Goal: Task Accomplishment & Management: Complete application form

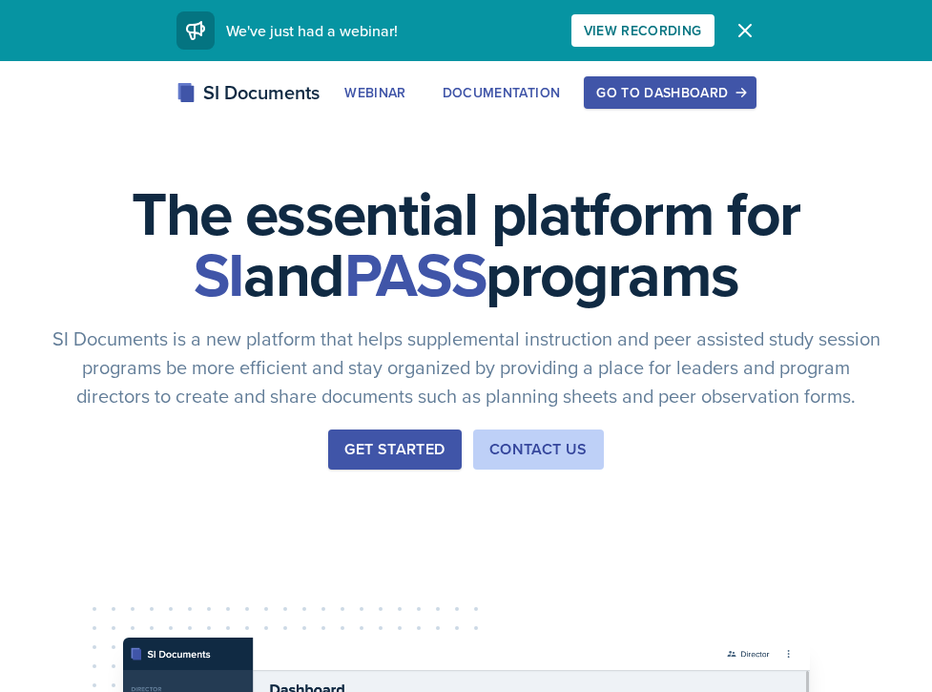
click at [602, 99] on div "Go to Dashboard" at bounding box center [669, 92] width 147 height 15
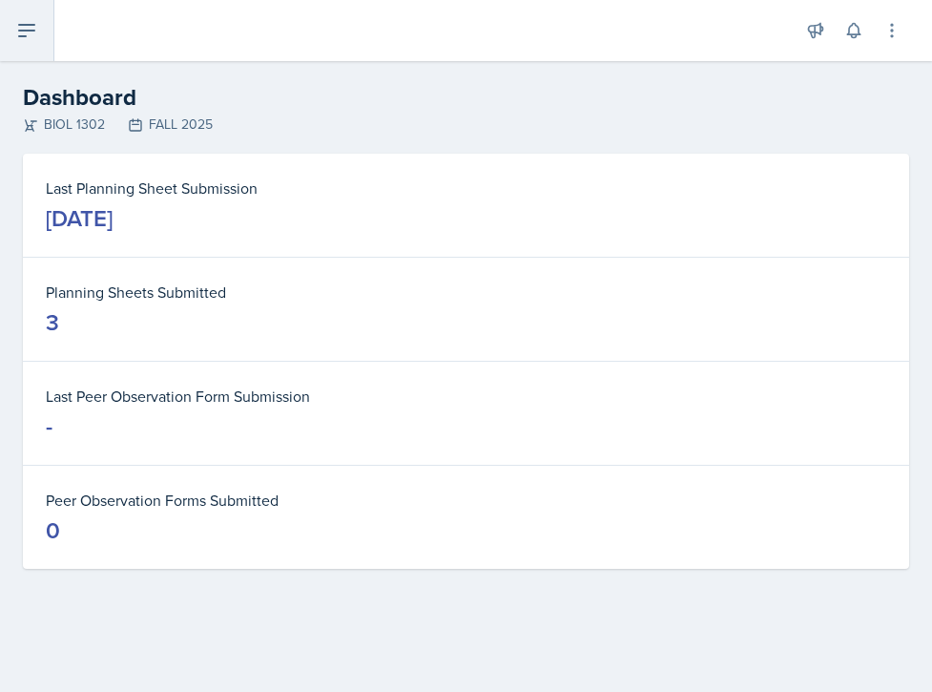
click at [32, 28] on icon at bounding box center [26, 30] width 23 height 23
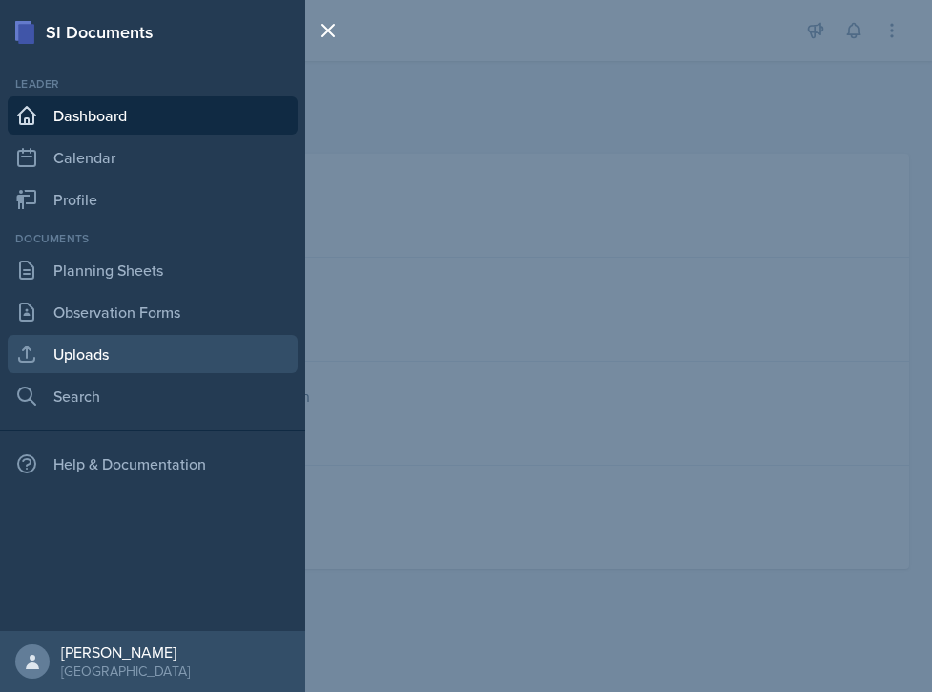
click at [114, 360] on link "Uploads" at bounding box center [153, 354] width 290 height 38
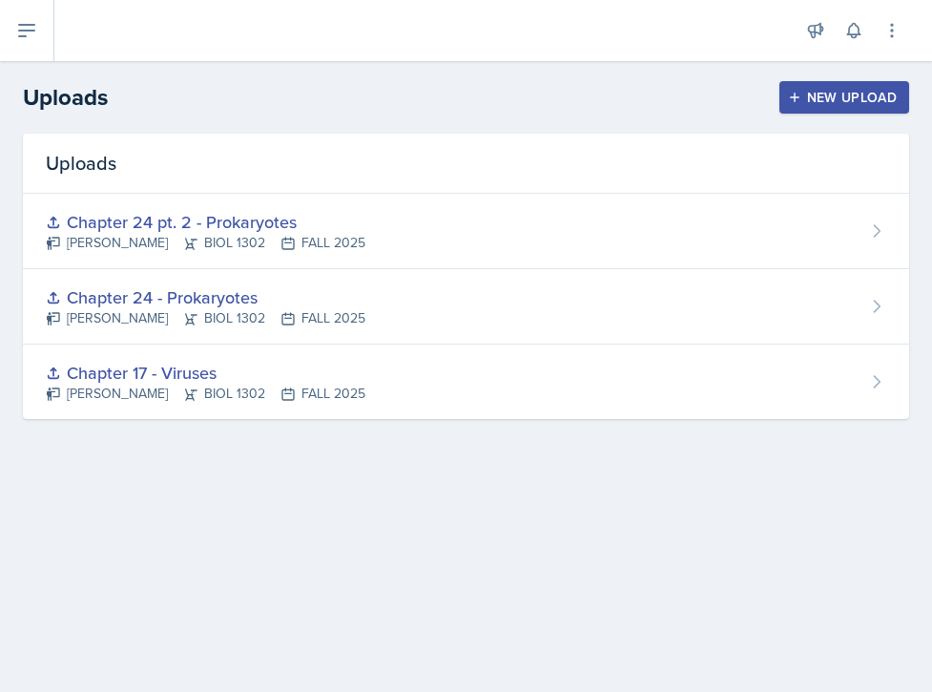
click at [807, 87] on button "New Upload" at bounding box center [844, 97] width 131 height 32
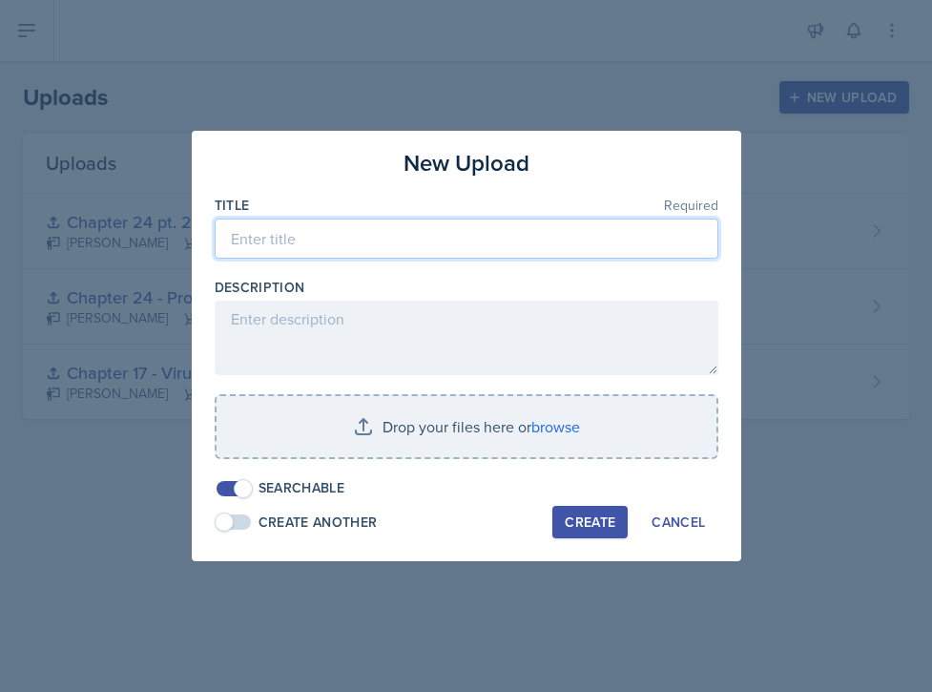
click at [477, 231] on input at bounding box center [467, 238] width 504 height 40
type input "Chapter 25 - Eukaryotes"
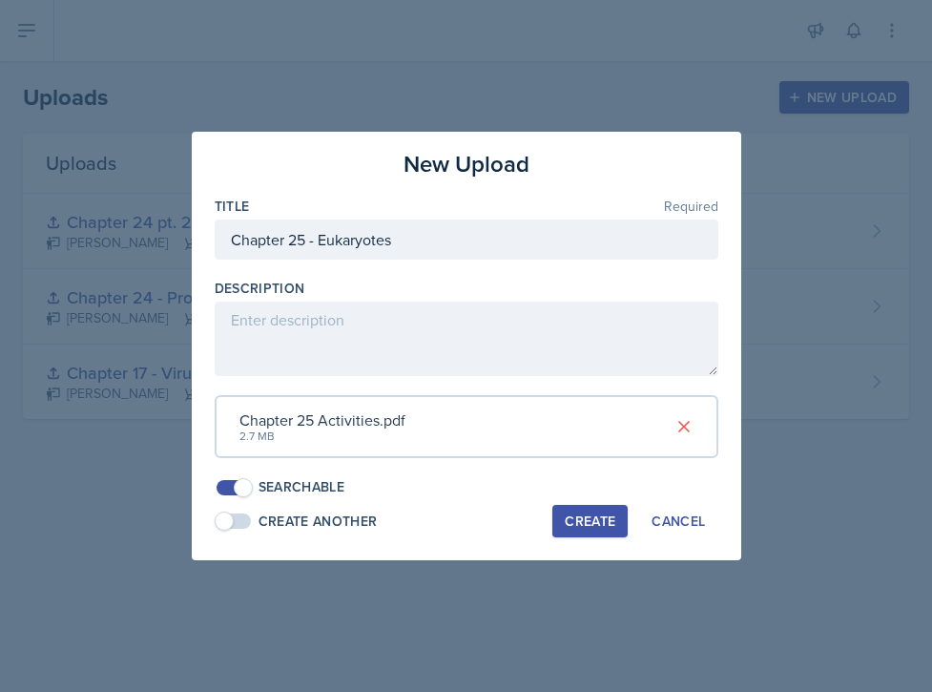
click at [585, 520] on div "Create" at bounding box center [590, 520] width 51 height 15
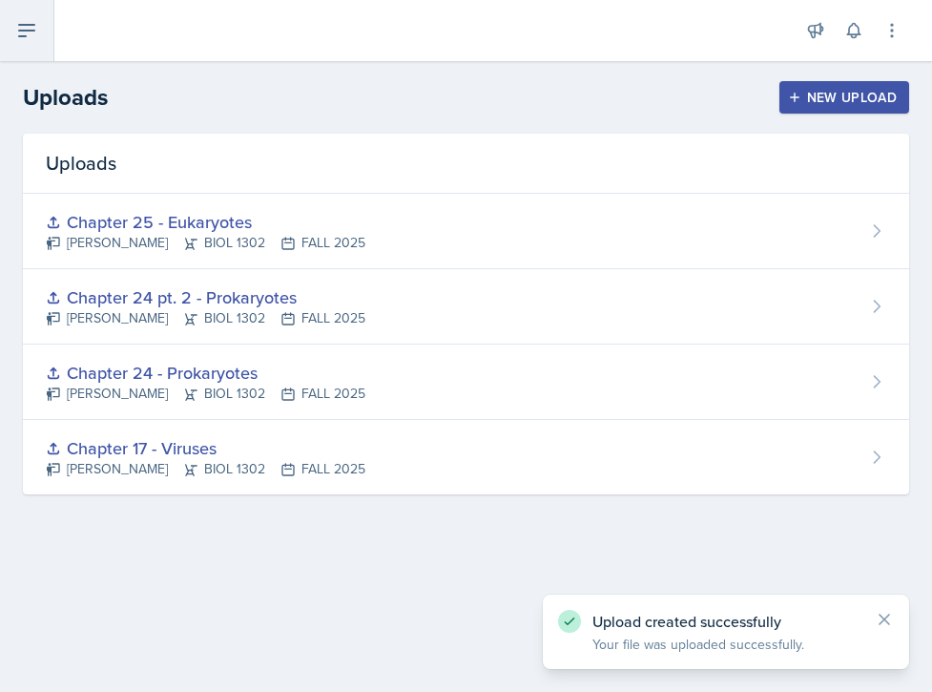
click at [24, 33] on icon at bounding box center [26, 30] width 23 height 23
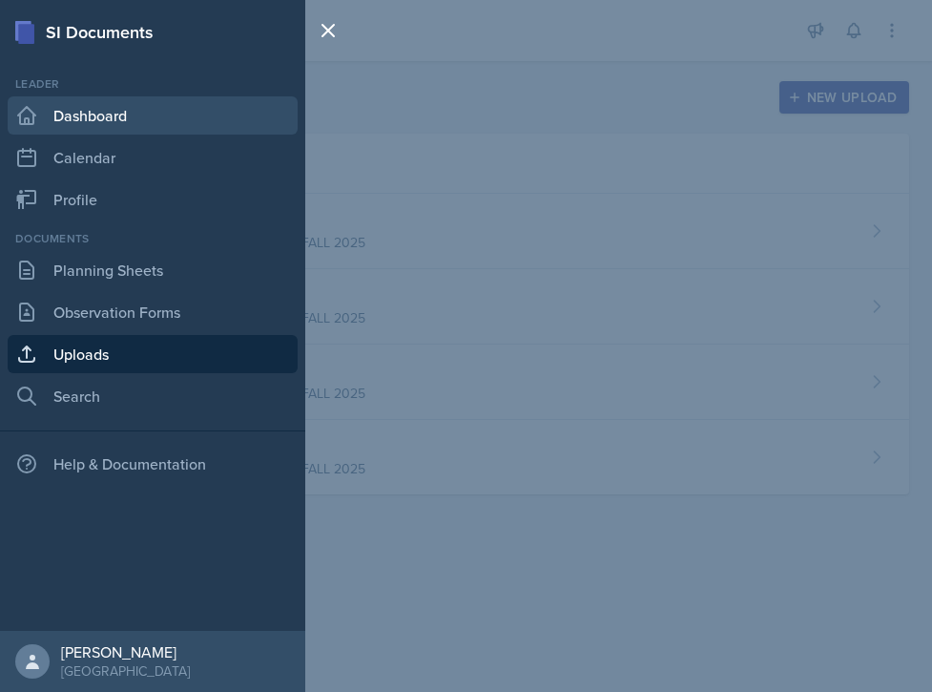
click at [77, 103] on link "Dashboard" at bounding box center [153, 115] width 290 height 38
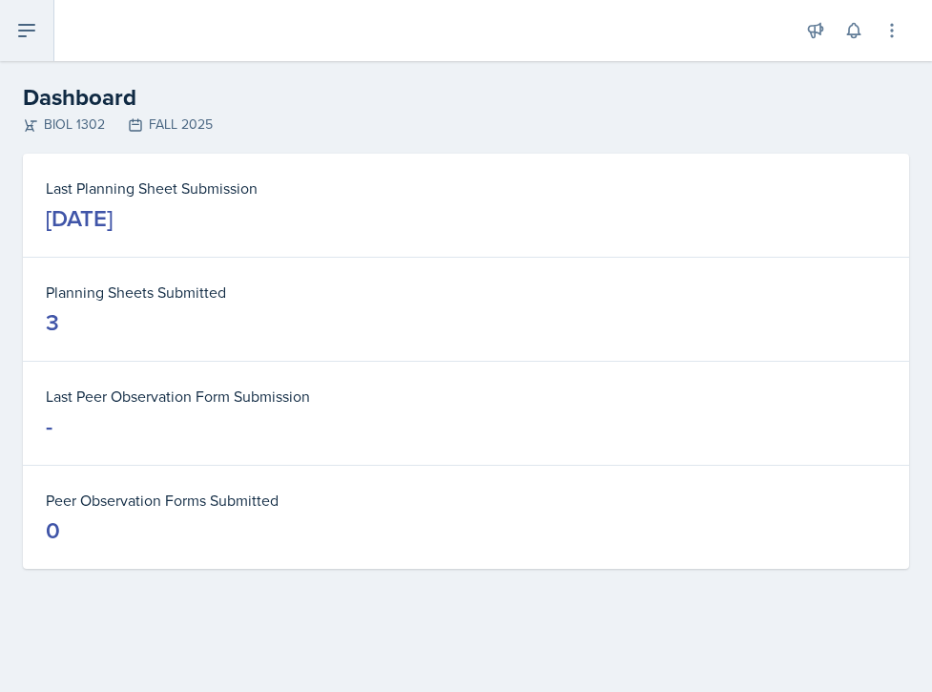
click at [31, 17] on button at bounding box center [27, 30] width 54 height 61
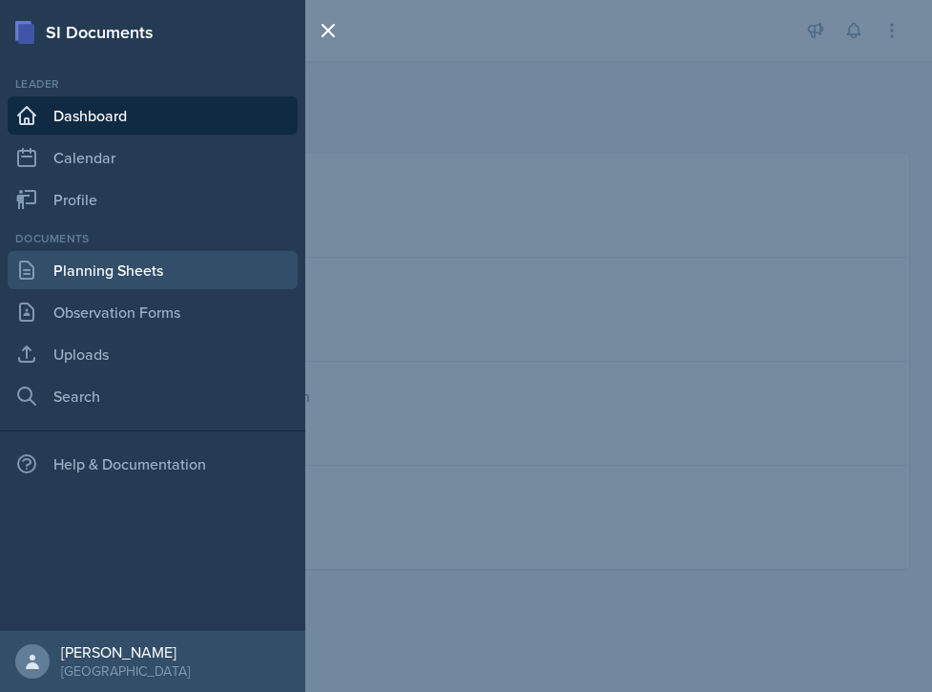
click at [109, 267] on link "Planning Sheets" at bounding box center [153, 270] width 290 height 38
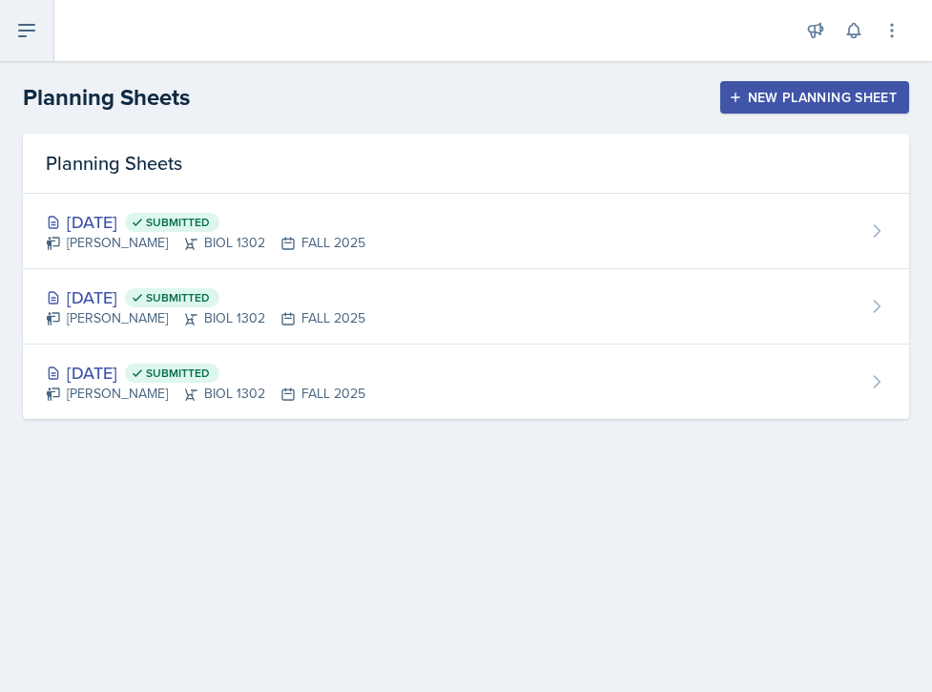
click at [34, 36] on icon at bounding box center [26, 30] width 23 height 23
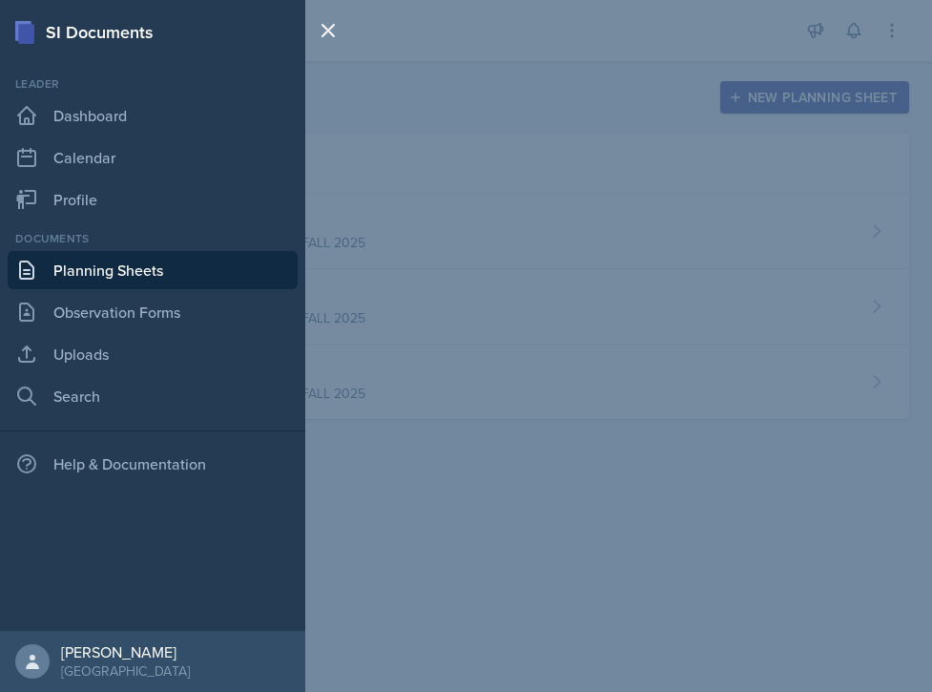
click at [491, 114] on div "SI Documents Leader Dashboard Calendar Profile Documents Planning Sheets Observ…" at bounding box center [466, 346] width 932 height 692
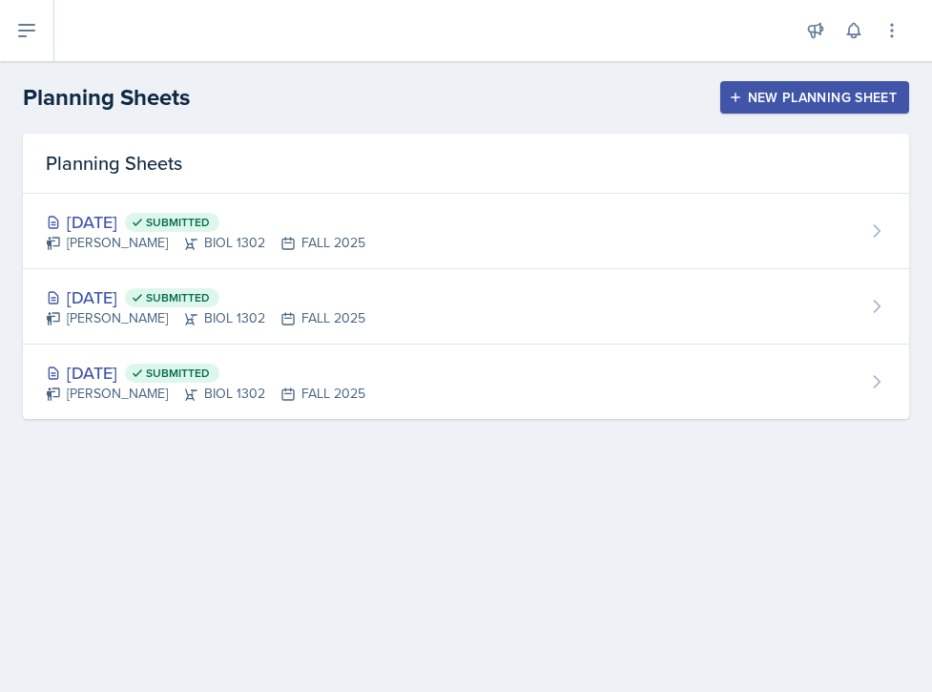
click at [786, 93] on div "New Planning Sheet" at bounding box center [815, 97] width 164 height 15
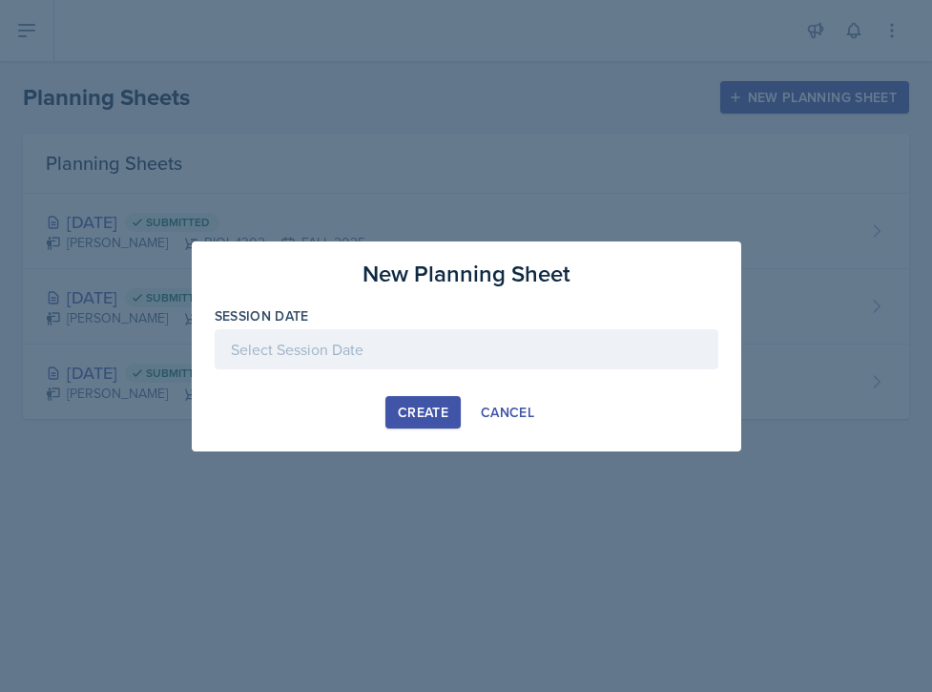
click at [427, 345] on div at bounding box center [467, 349] width 504 height 40
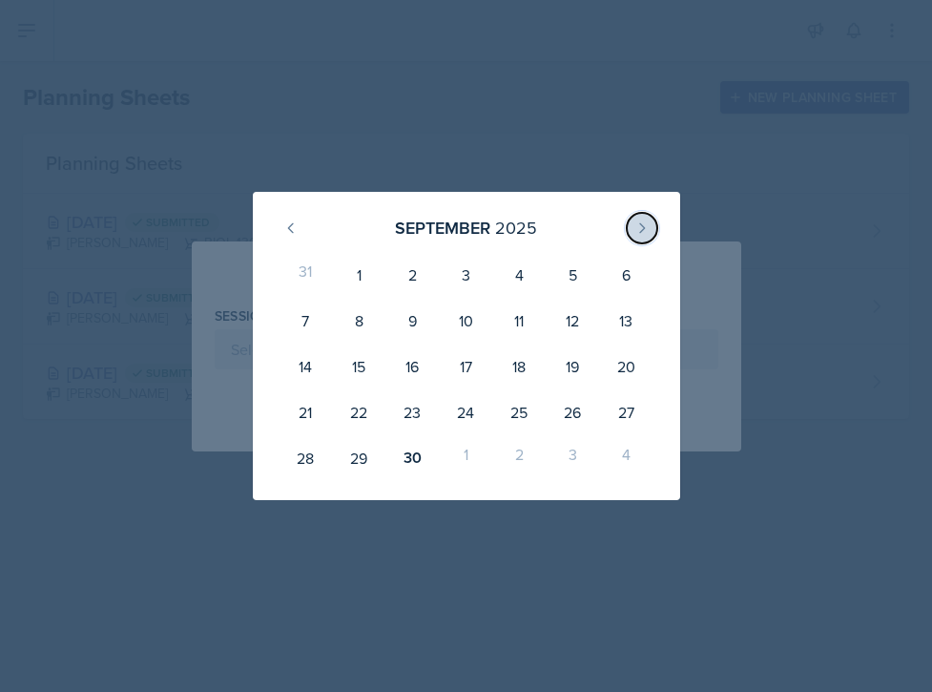
click at [638, 228] on icon at bounding box center [641, 227] width 15 height 15
click at [509, 275] on div "2" at bounding box center [518, 275] width 53 height 46
type input "[DATE]"
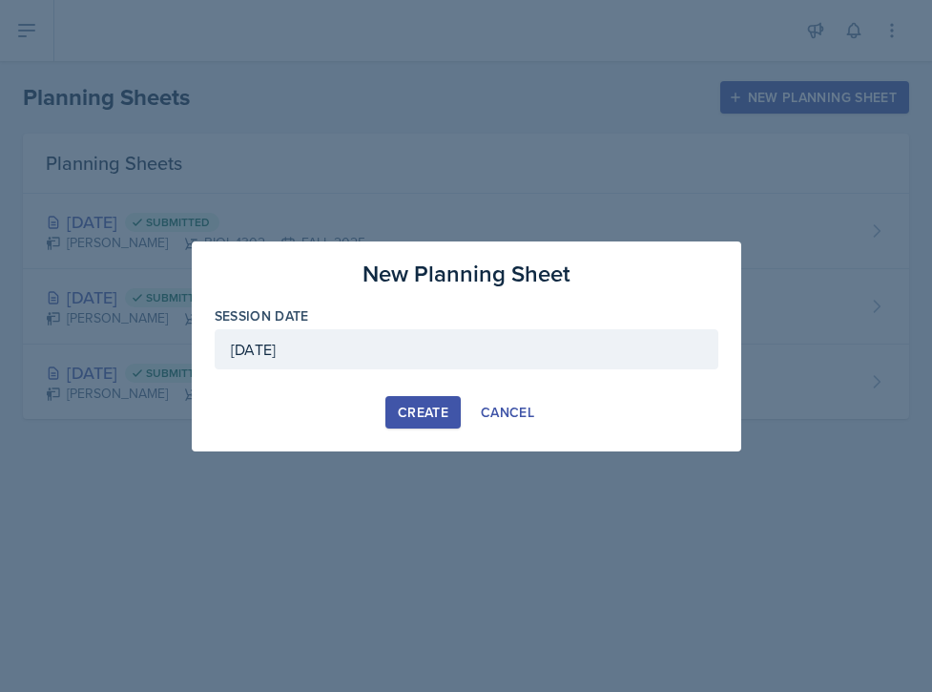
click at [433, 418] on div "Create" at bounding box center [423, 411] width 51 height 15
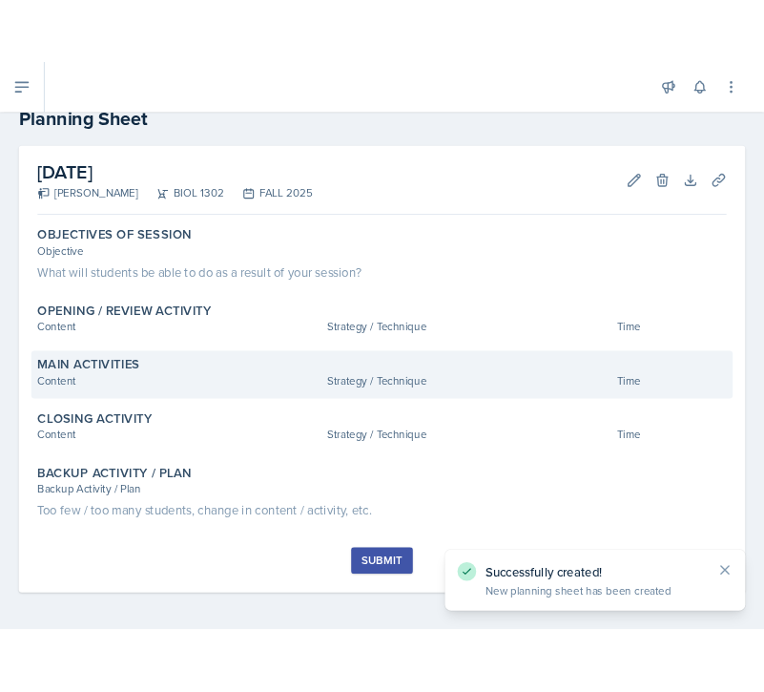
scroll to position [49, 0]
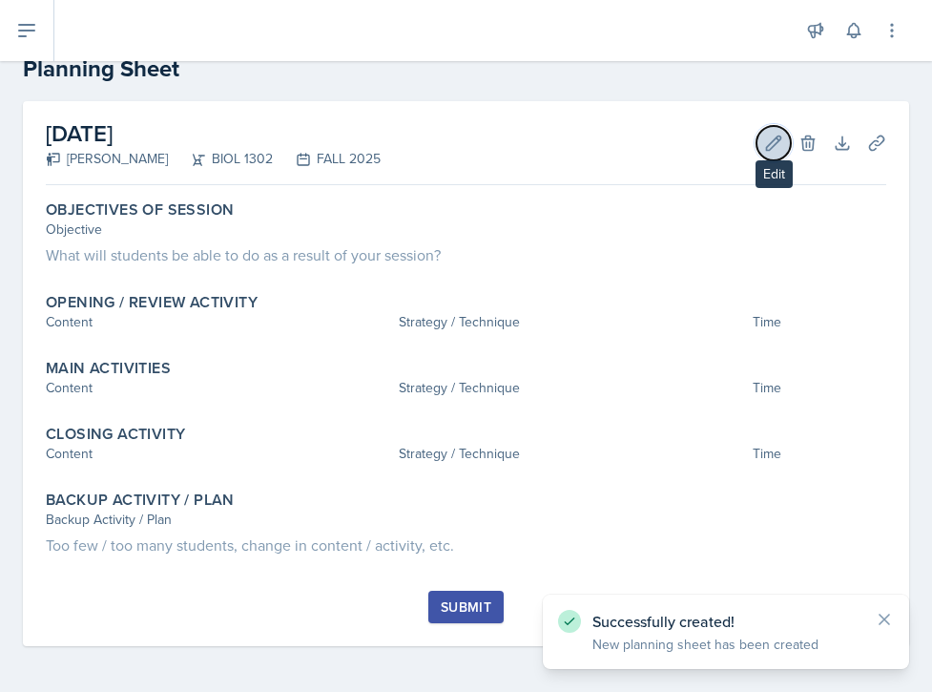
click at [772, 140] on icon at bounding box center [774, 142] width 14 height 14
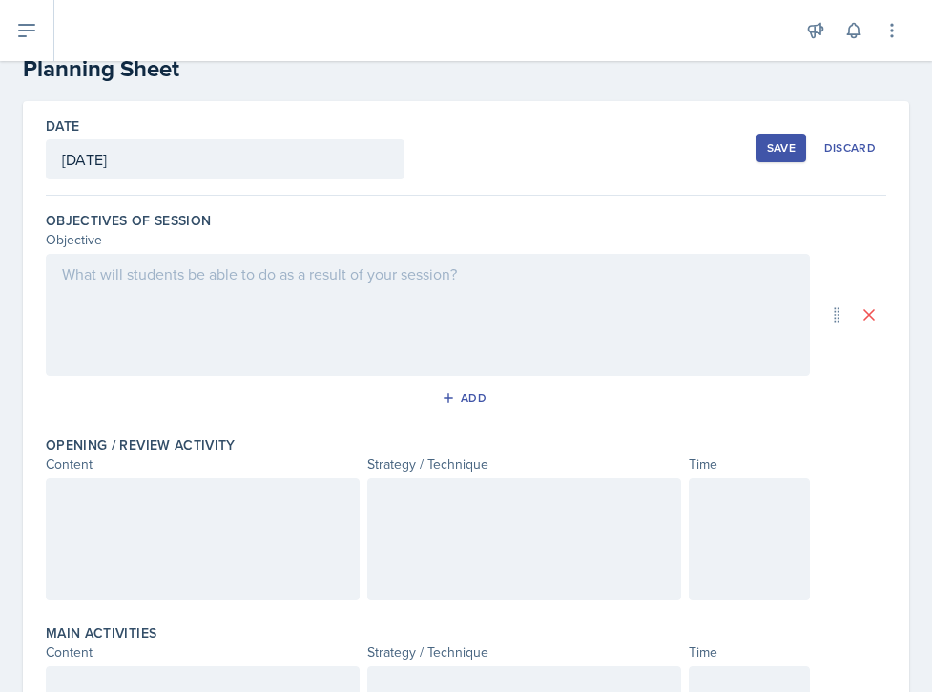
click at [311, 282] on div at bounding box center [428, 315] width 764 height 122
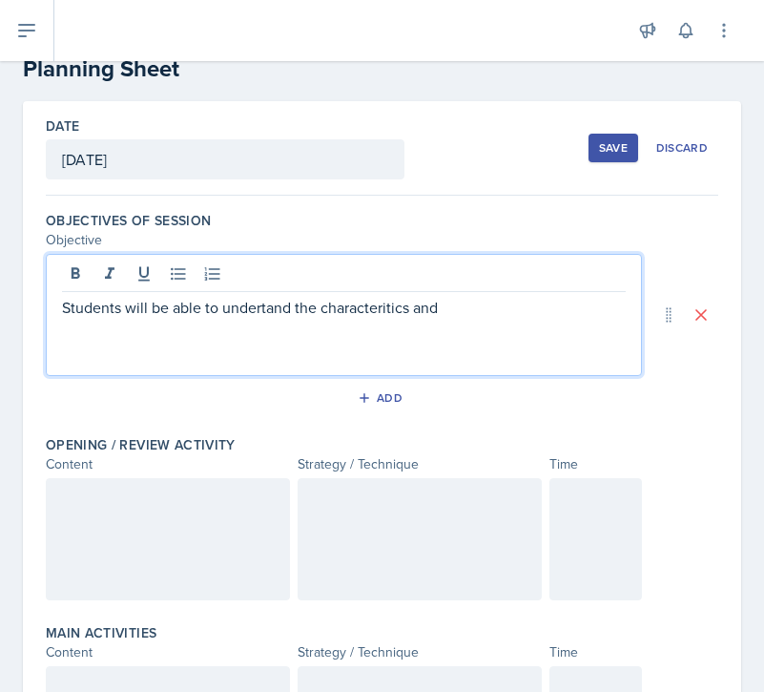
click at [260, 306] on p "Students will be able to undertand the characteritics and" at bounding box center [344, 307] width 564 height 23
click at [409, 309] on p "Students will be able to understand the characteritics and" at bounding box center [344, 307] width 564 height 23
click at [527, 316] on p "Students will be able to understand the characteristics and" at bounding box center [344, 307] width 564 height 23
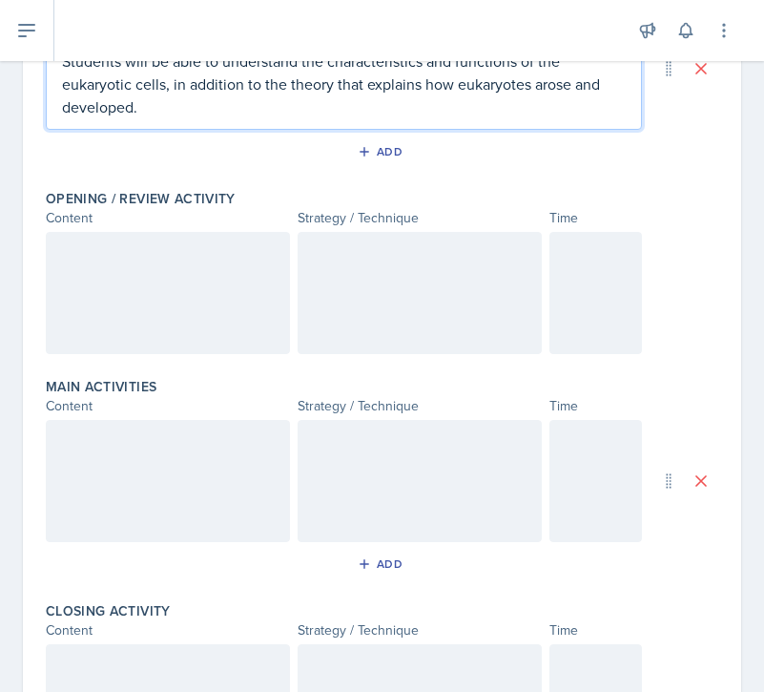
click at [217, 279] on div at bounding box center [168, 293] width 244 height 122
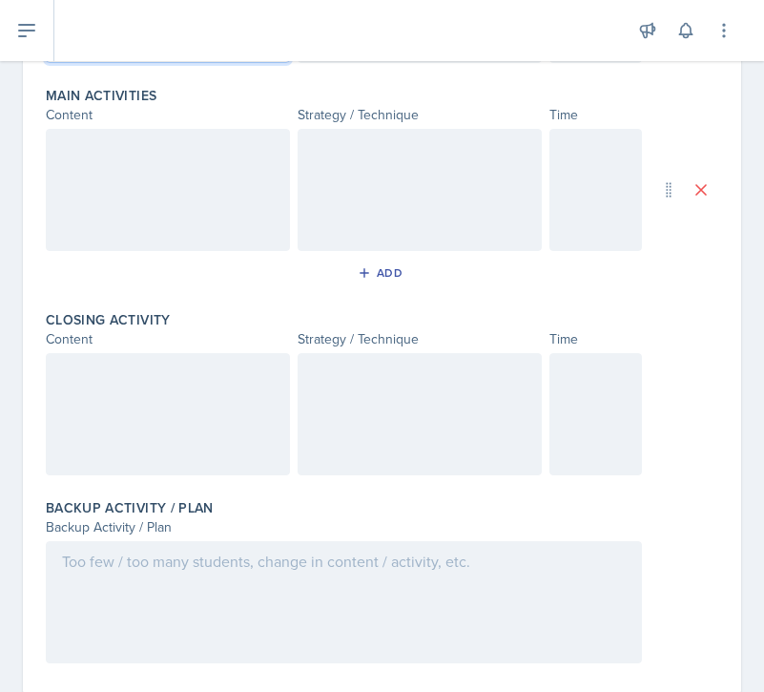
scroll to position [633, 0]
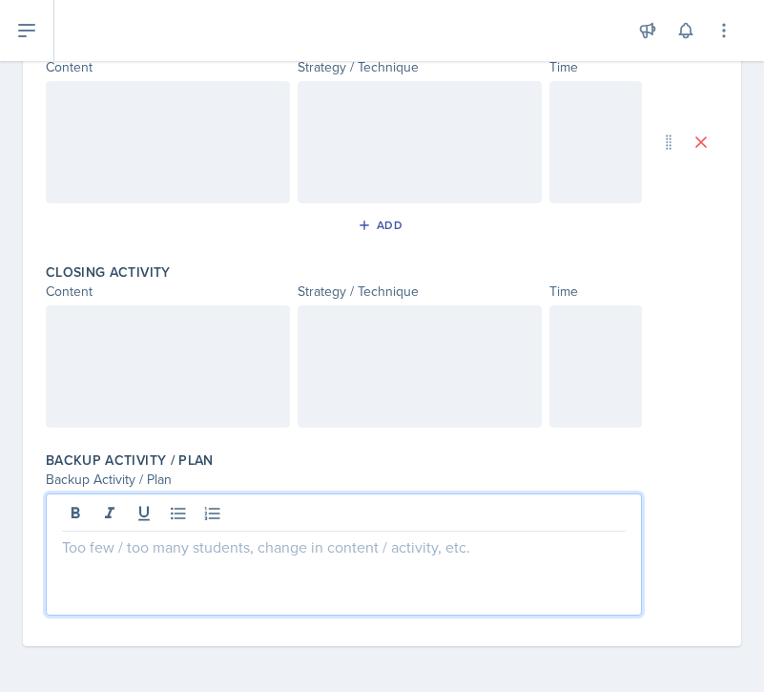
click at [410, 511] on div at bounding box center [344, 554] width 596 height 122
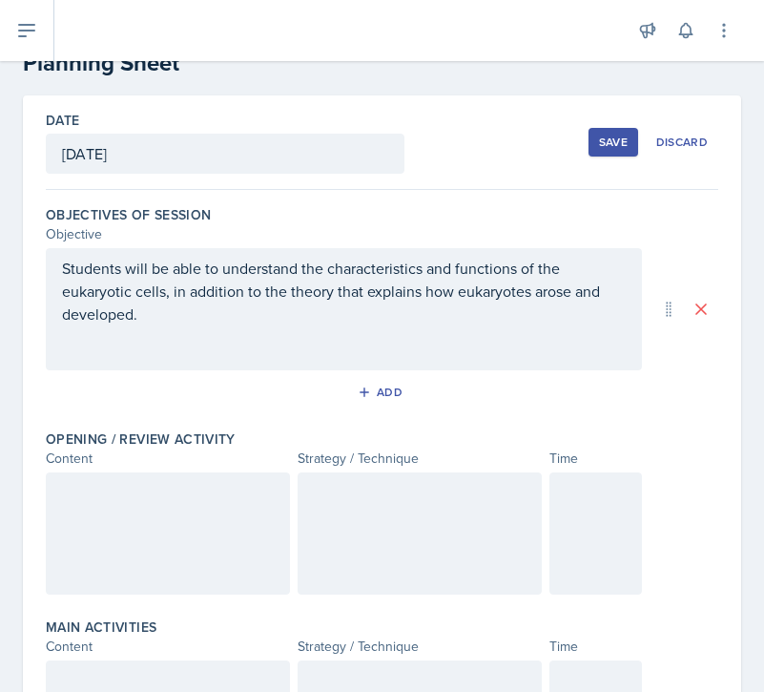
scroll to position [0, 0]
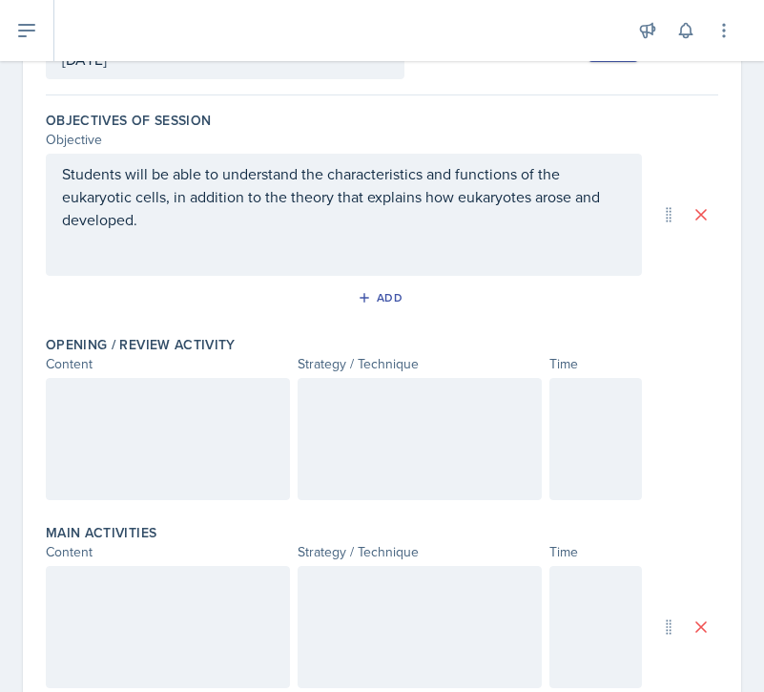
click at [159, 469] on div at bounding box center [168, 439] width 244 height 122
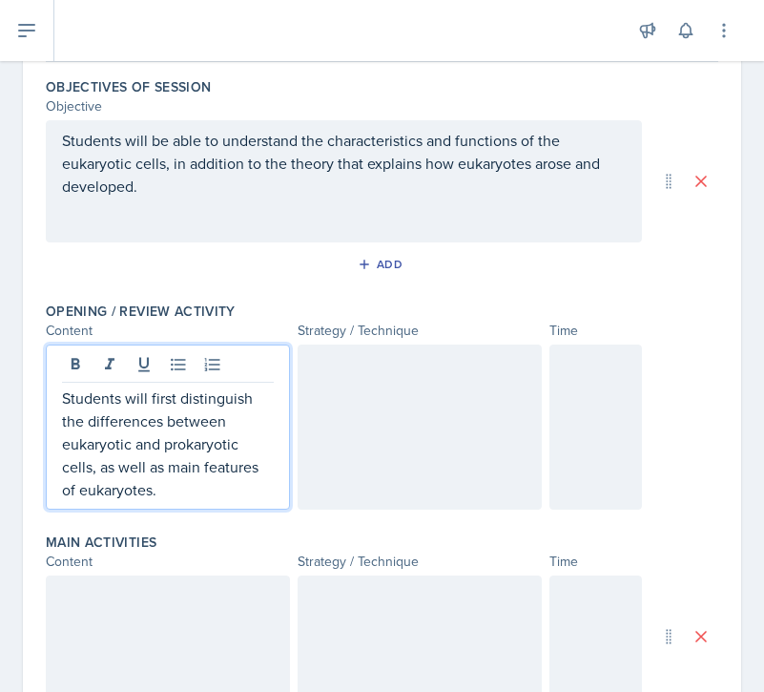
click at [453, 367] on div at bounding box center [420, 426] width 244 height 165
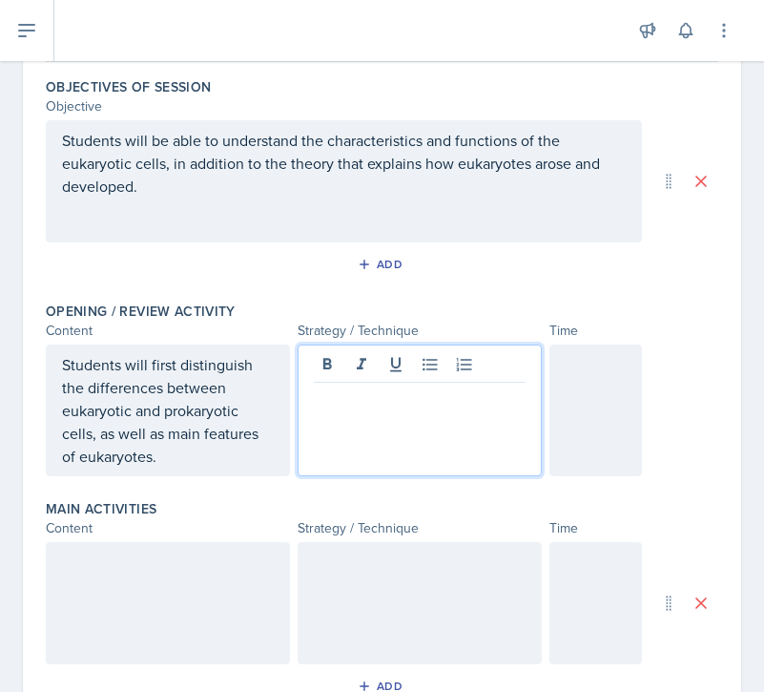
click at [404, 394] on p at bounding box center [420, 397] width 212 height 23
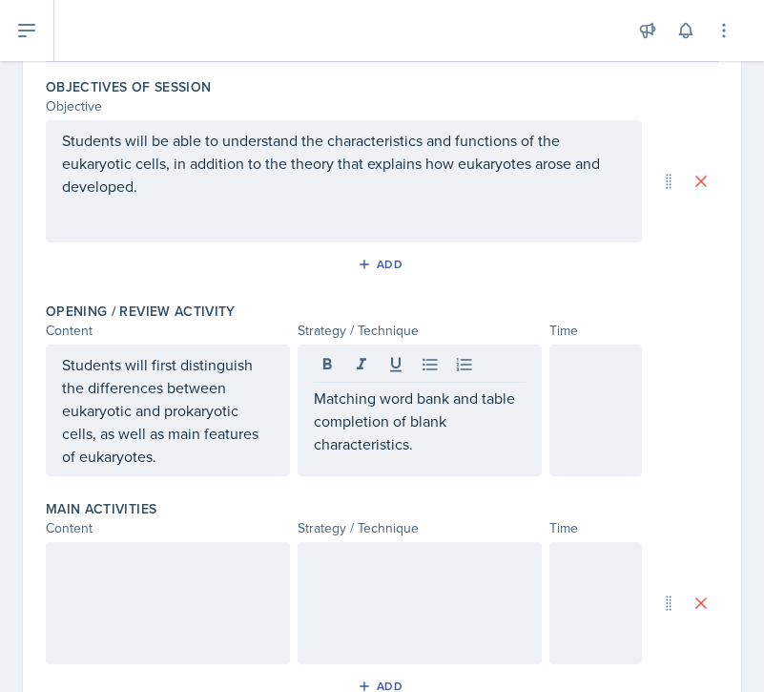
click at [641, 410] on div at bounding box center [595, 410] width 93 height 132
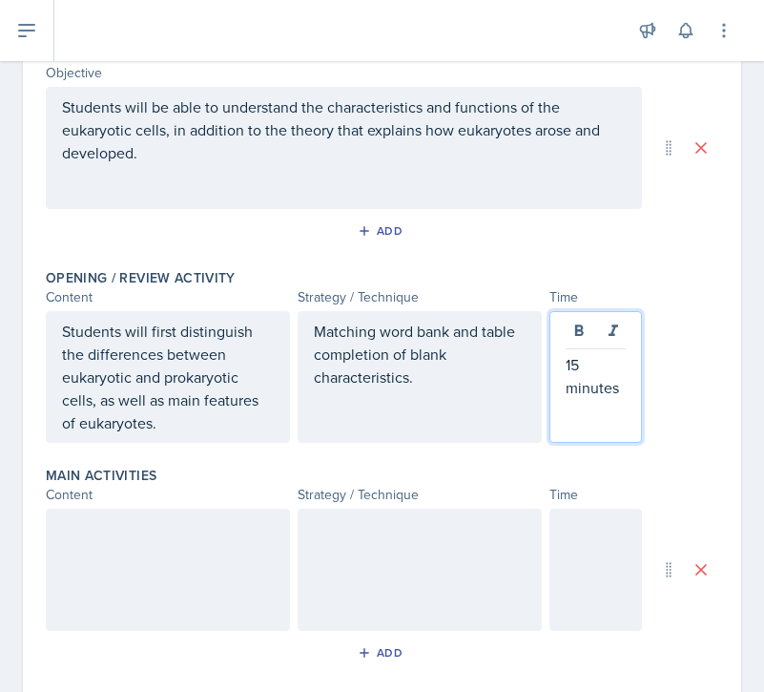
click at [268, 544] on div at bounding box center [168, 569] width 244 height 122
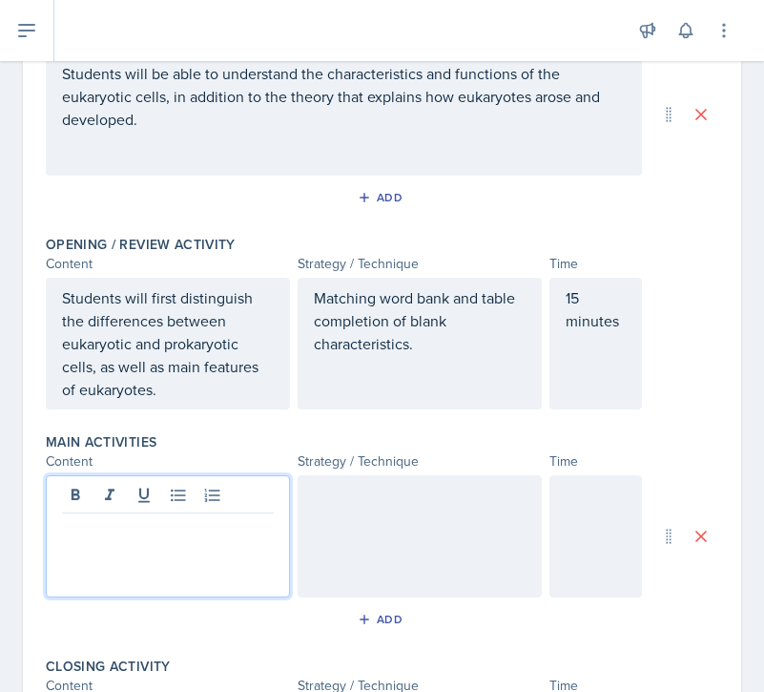
scroll to position [365, 0]
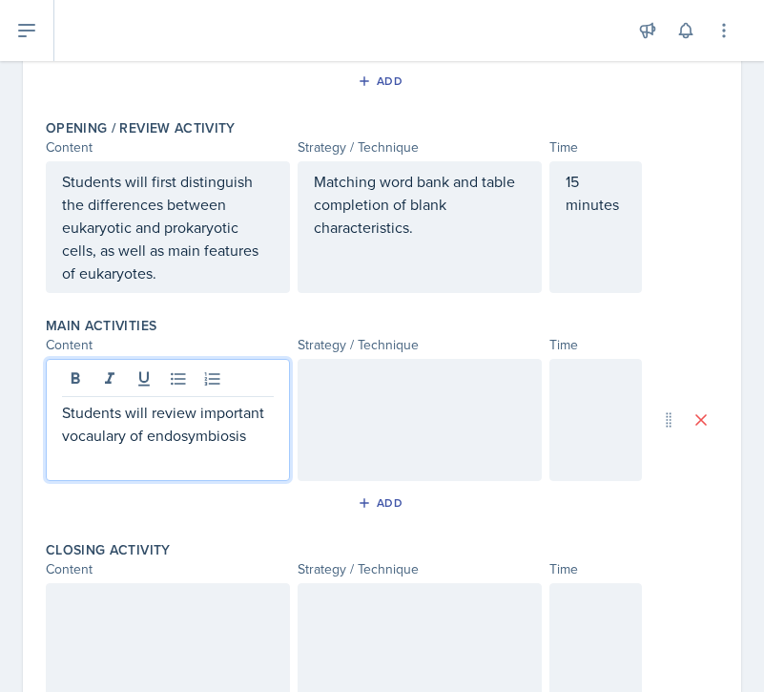
click at [94, 438] on p "Students will review important vocaulary of endosymbiosis" at bounding box center [168, 424] width 212 height 46
click at [155, 436] on p "Students will review important vocabulary of endosymbiosis" at bounding box center [168, 424] width 212 height 46
click at [221, 456] on p "Students will review important vocabulary of the theory of endosymbiosis" at bounding box center [168, 435] width 212 height 69
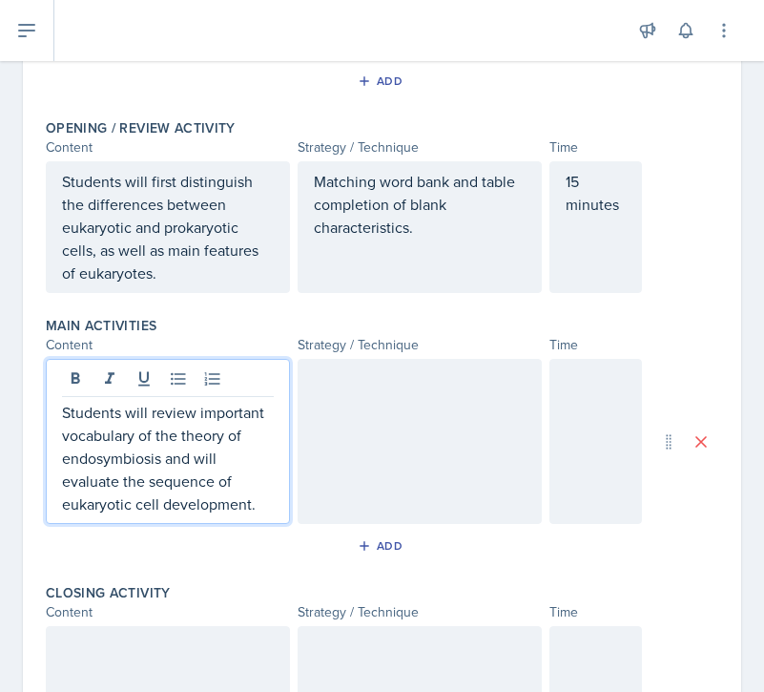
click at [582, 466] on div at bounding box center [595, 441] width 93 height 165
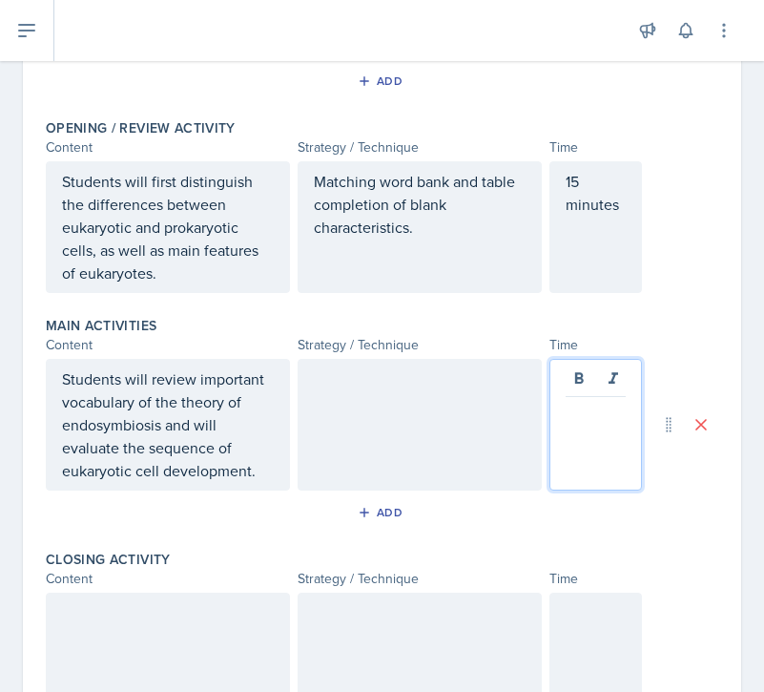
scroll to position [399, 0]
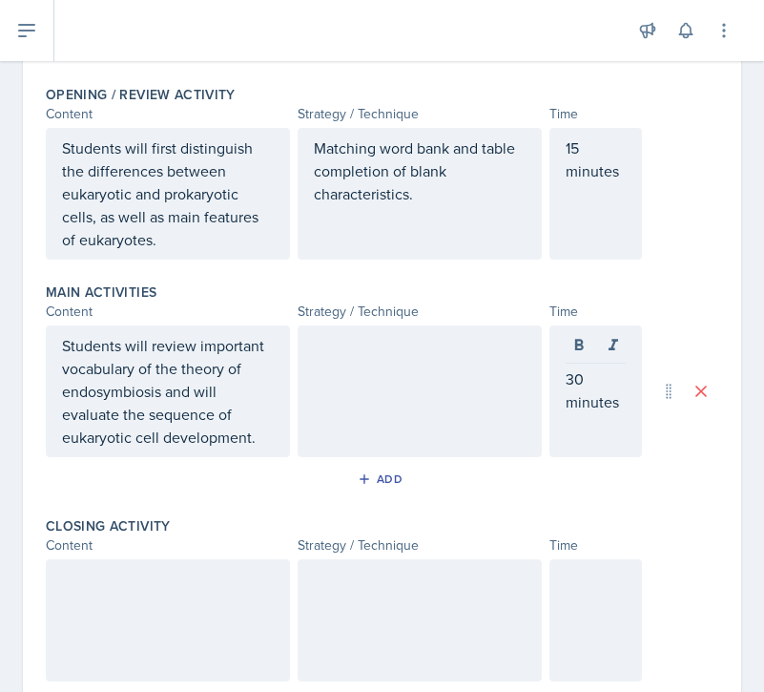
click at [403, 375] on div at bounding box center [420, 391] width 244 height 132
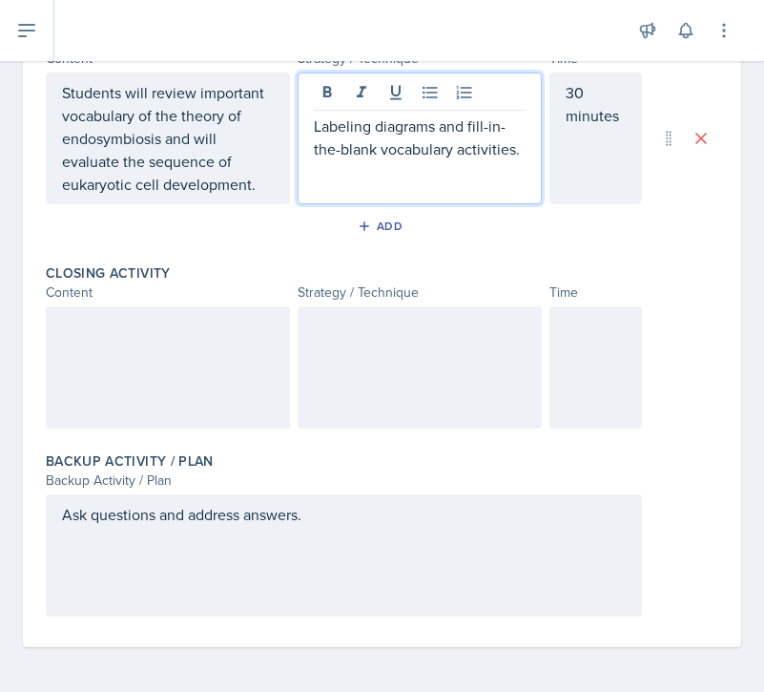
scroll to position [653, 0]
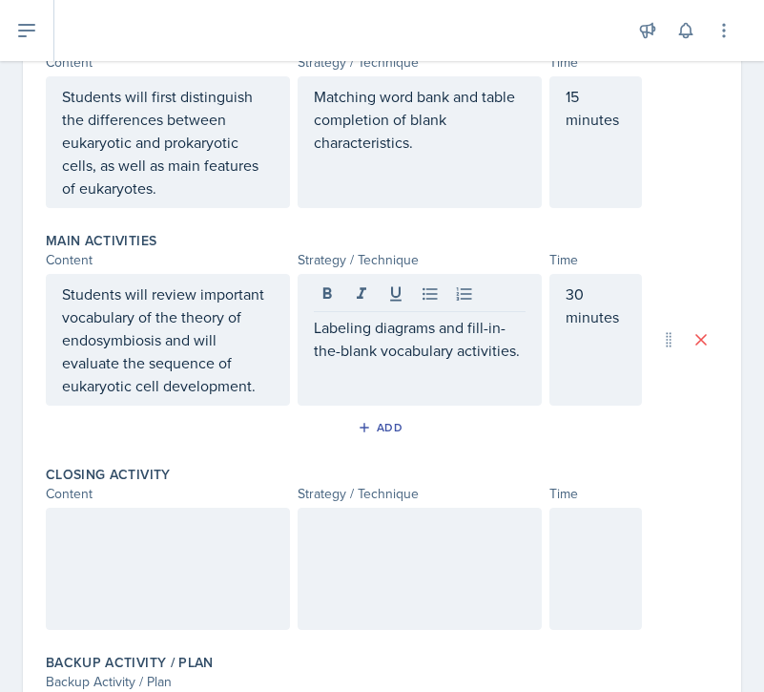
click at [611, 595] on div at bounding box center [595, 569] width 93 height 122
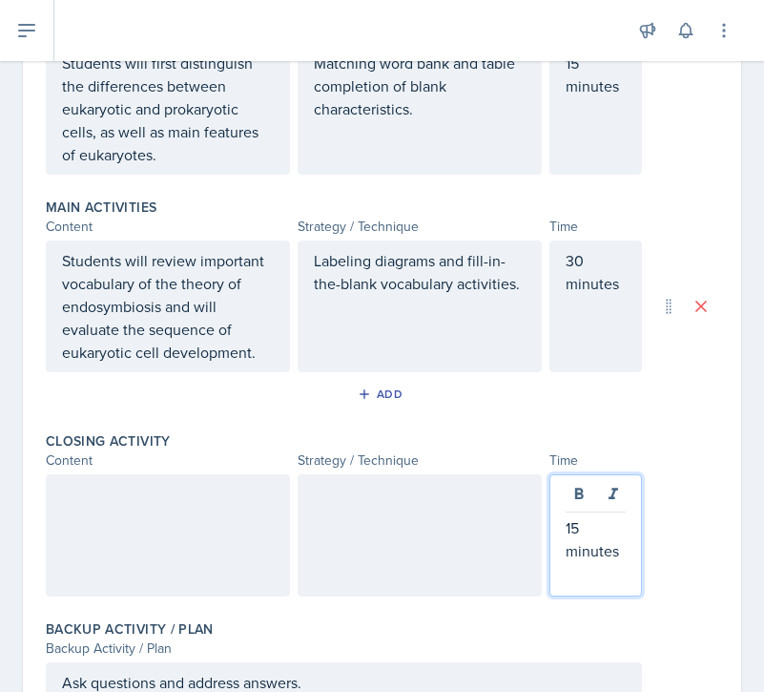
click at [179, 469] on div "Content" at bounding box center [168, 460] width 244 height 20
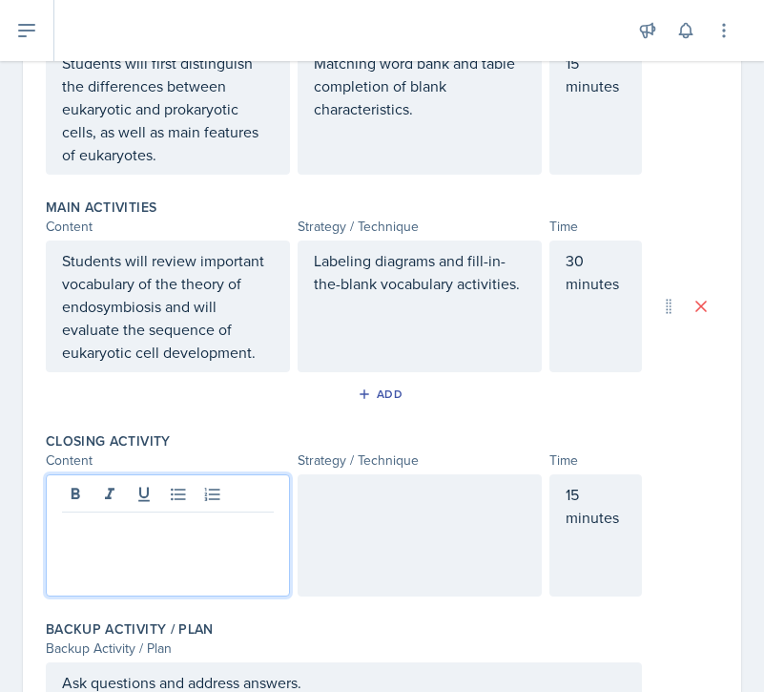
click at [171, 501] on div at bounding box center [168, 535] width 244 height 122
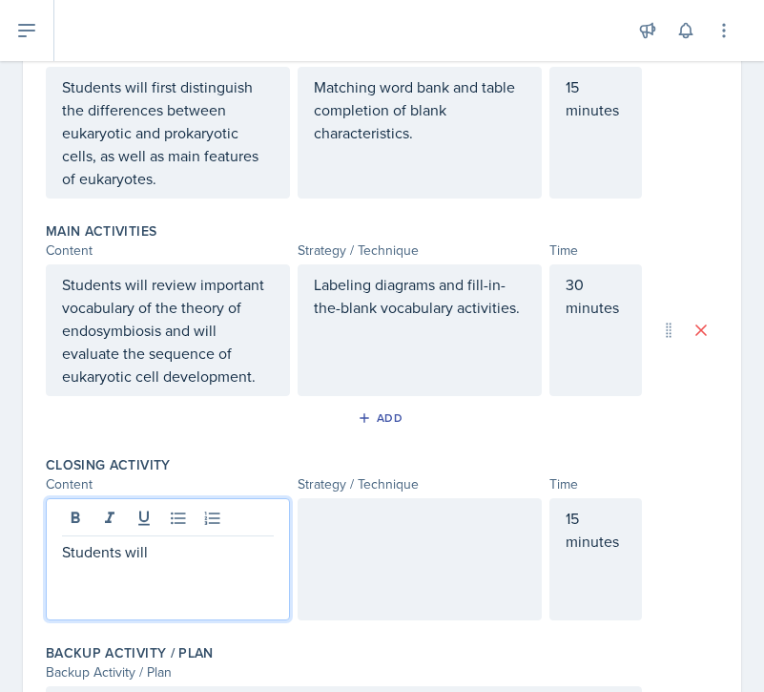
scroll to position [464, 0]
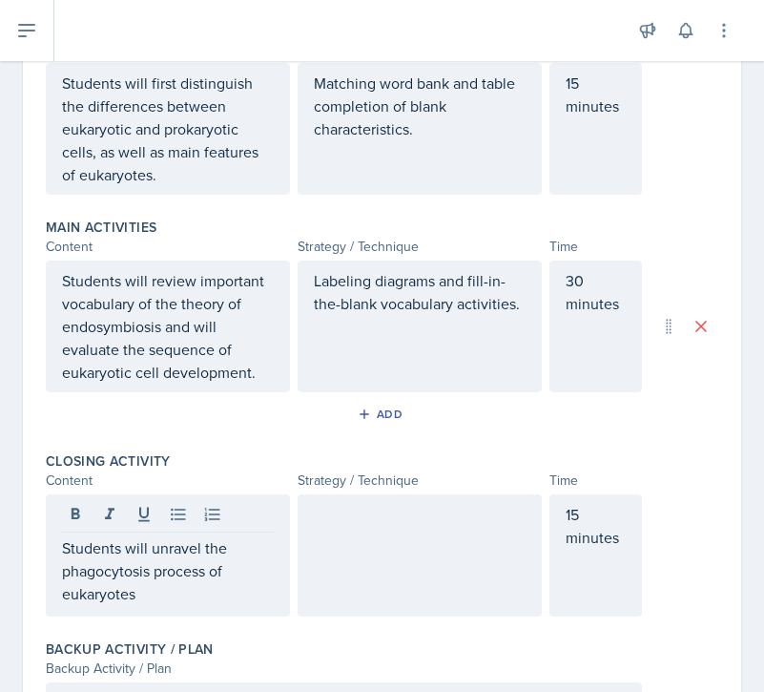
click at [404, 556] on div at bounding box center [420, 555] width 244 height 122
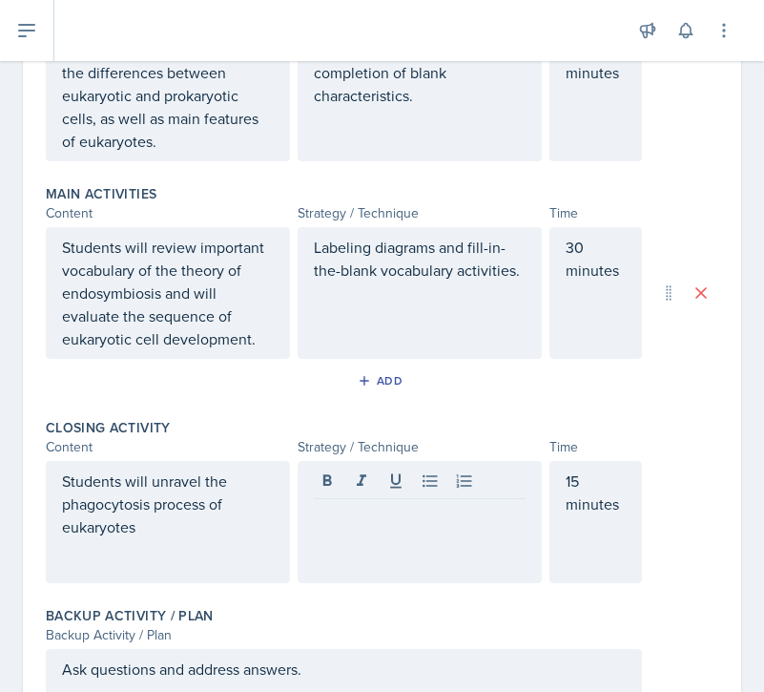
click at [196, 549] on div "Students will unravel the phagocytosis process of eukaryotes" at bounding box center [168, 522] width 244 height 122
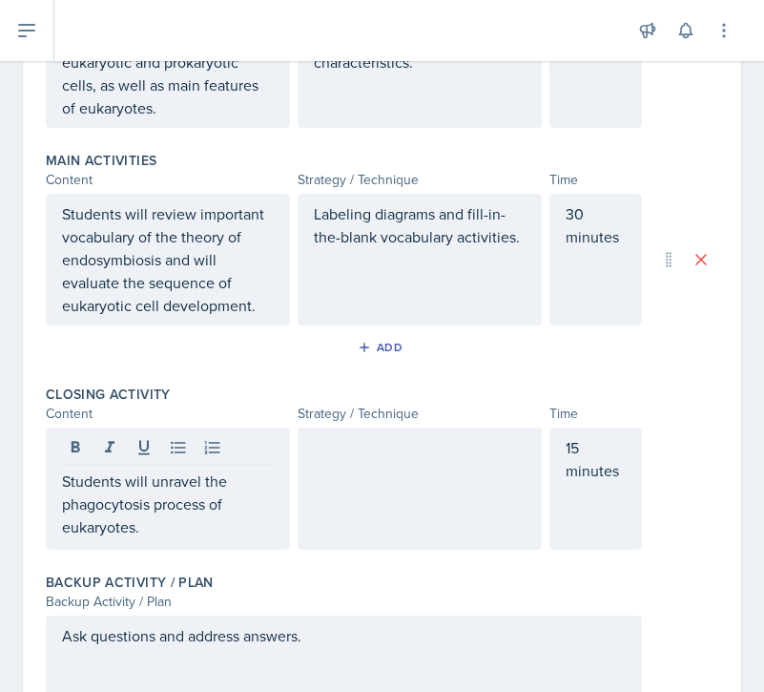
click at [385, 491] on div at bounding box center [420, 488] width 244 height 122
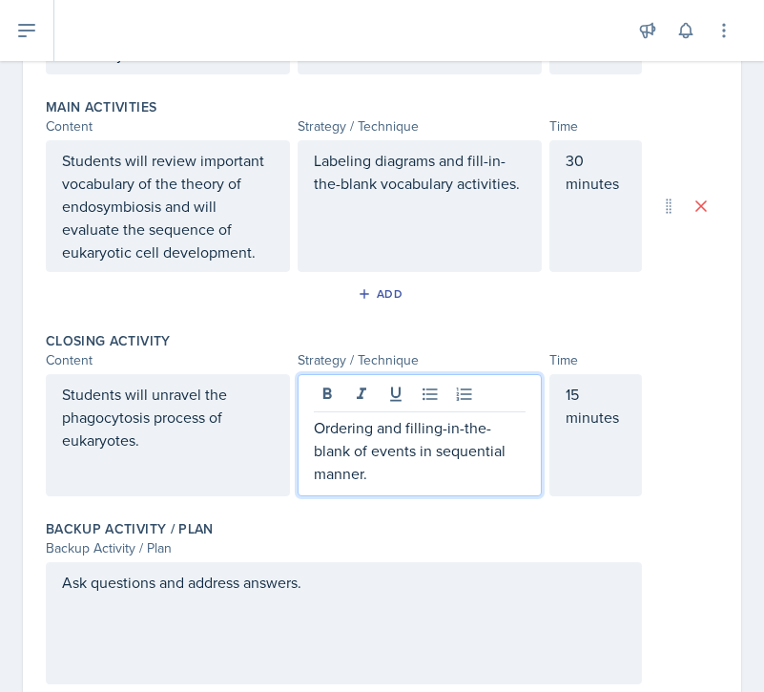
scroll to position [586, 0]
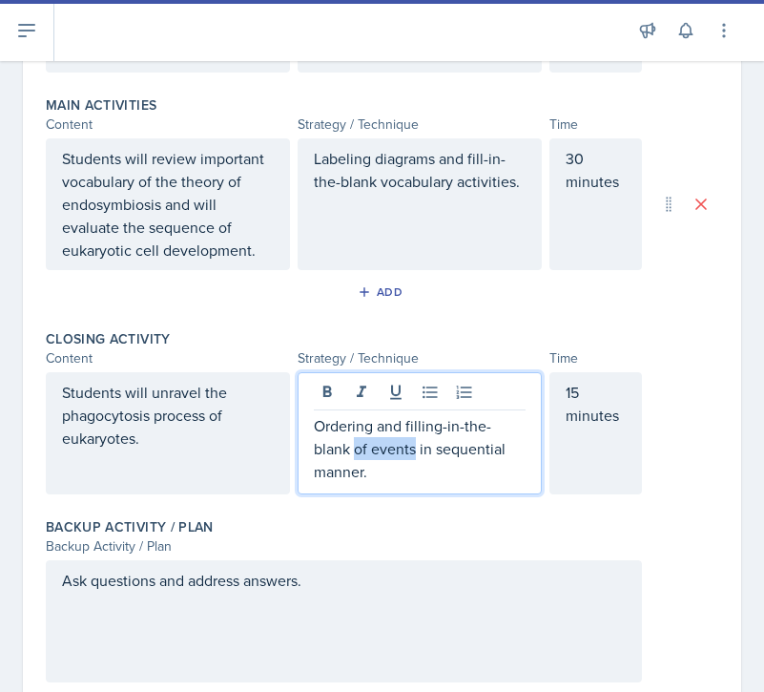
drag, startPoint x: 353, startPoint y: 450, endPoint x: 416, endPoint y: 454, distance: 63.1
click at [416, 454] on p "Ordering and filling-in-the-blank of events in sequential manner." at bounding box center [420, 448] width 212 height 69
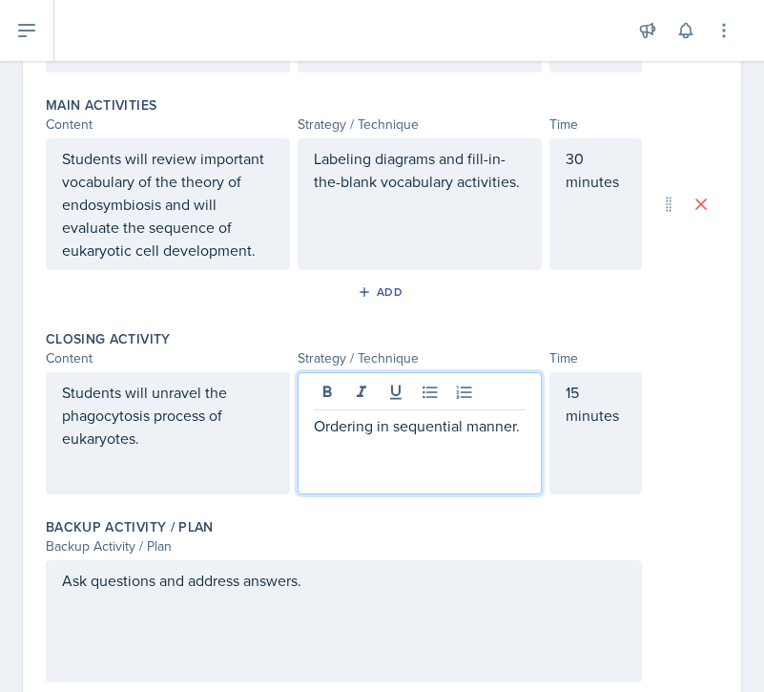
click at [514, 425] on p "Ordering in sequential manner." at bounding box center [420, 425] width 212 height 23
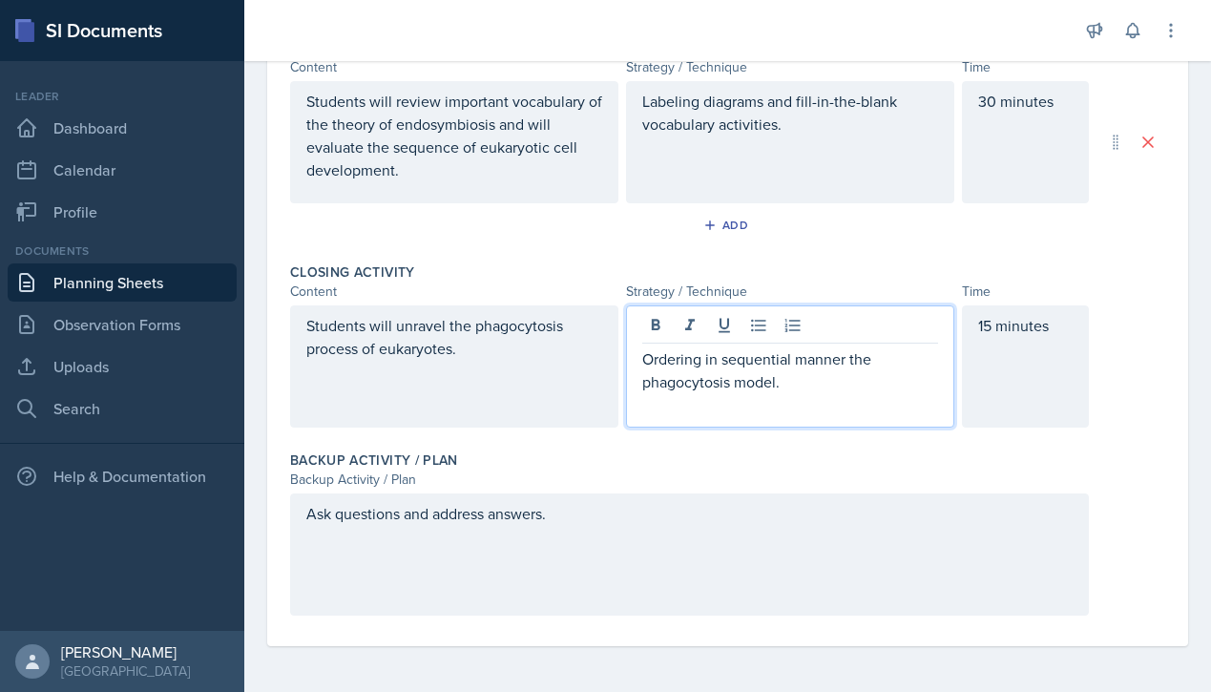
scroll to position [0, 0]
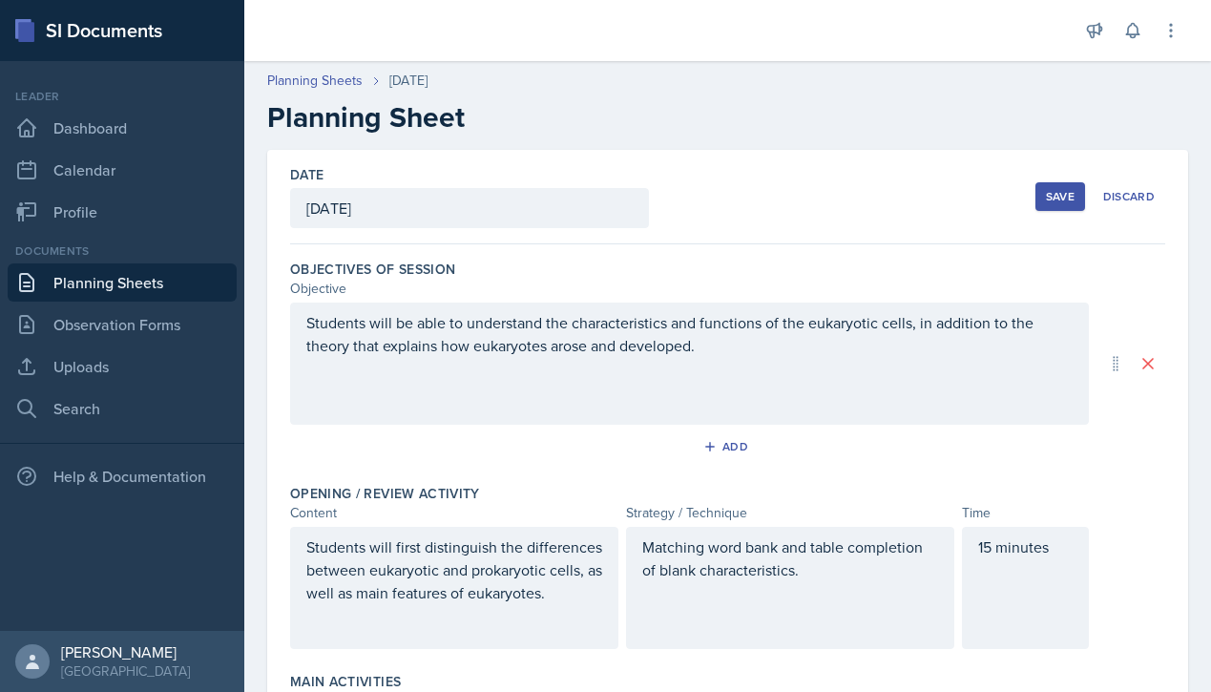
click at [931, 197] on div "Save" at bounding box center [1060, 196] width 29 height 15
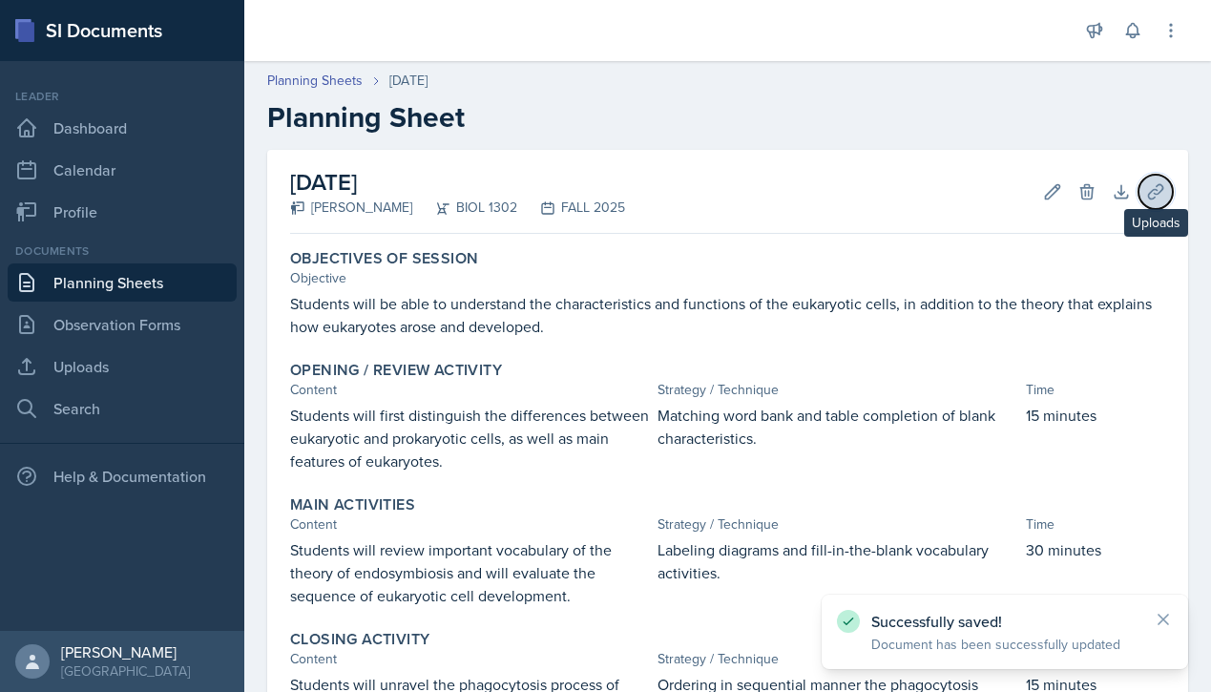
click at [931, 179] on button "Uploads" at bounding box center [1155, 192] width 34 height 34
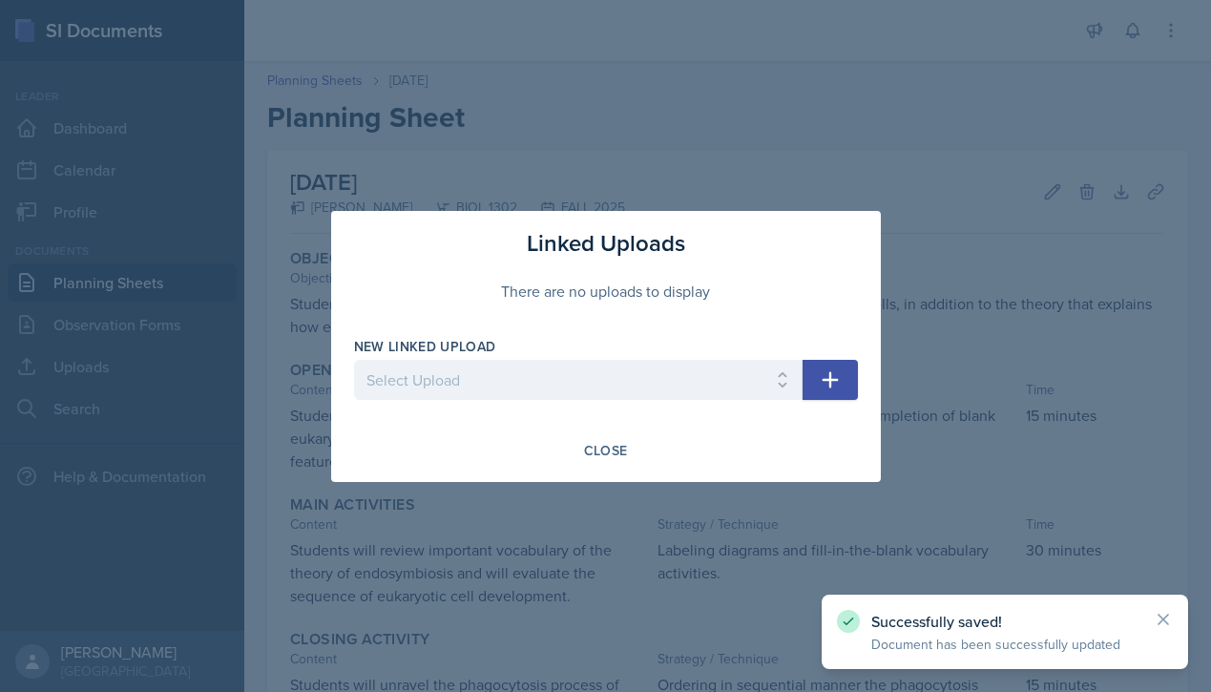
click at [619, 414] on div at bounding box center [578, 409] width 448 height 19
click at [620, 384] on select "Select Upload Chapter 17 - Viruses Chapter 24 - Prokaryotes Chapter 24 pt. 2 - …" at bounding box center [578, 380] width 448 height 40
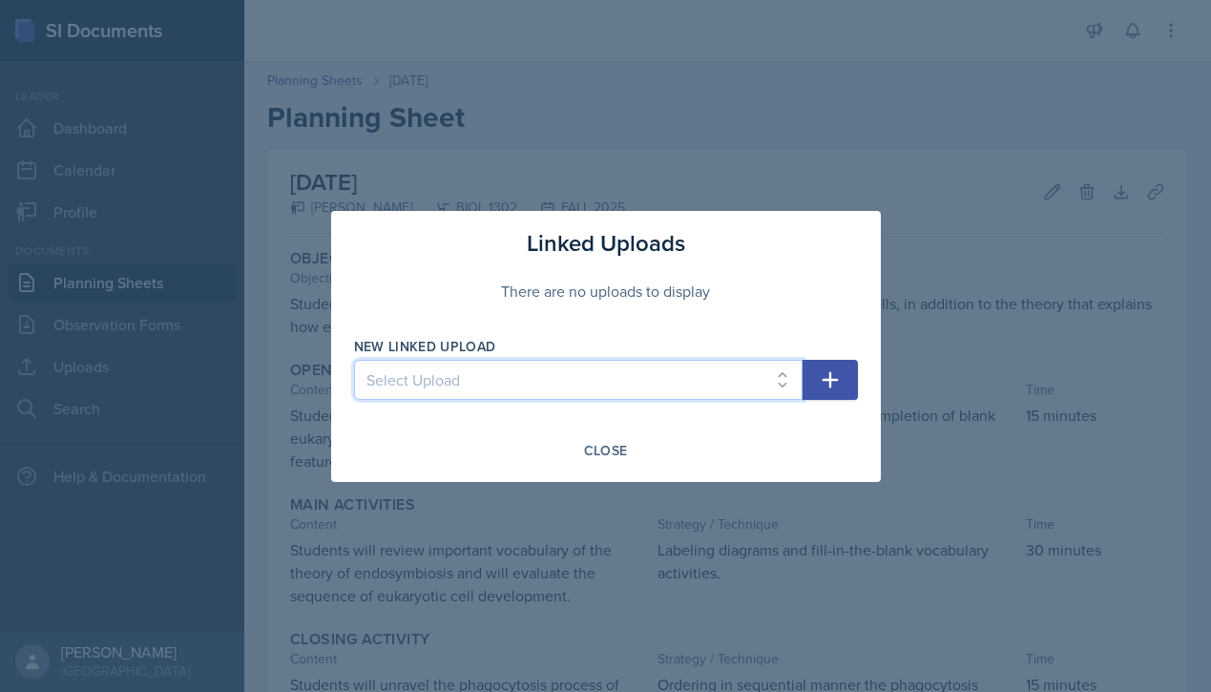
select select "78bf109c-a6d7-4ef0-a025-9f412e19b1cc"
click at [354, 360] on select "Select Upload Chapter 17 - Viruses Chapter 24 - Prokaryotes Chapter 24 pt. 2 - …" at bounding box center [578, 380] width 448 height 40
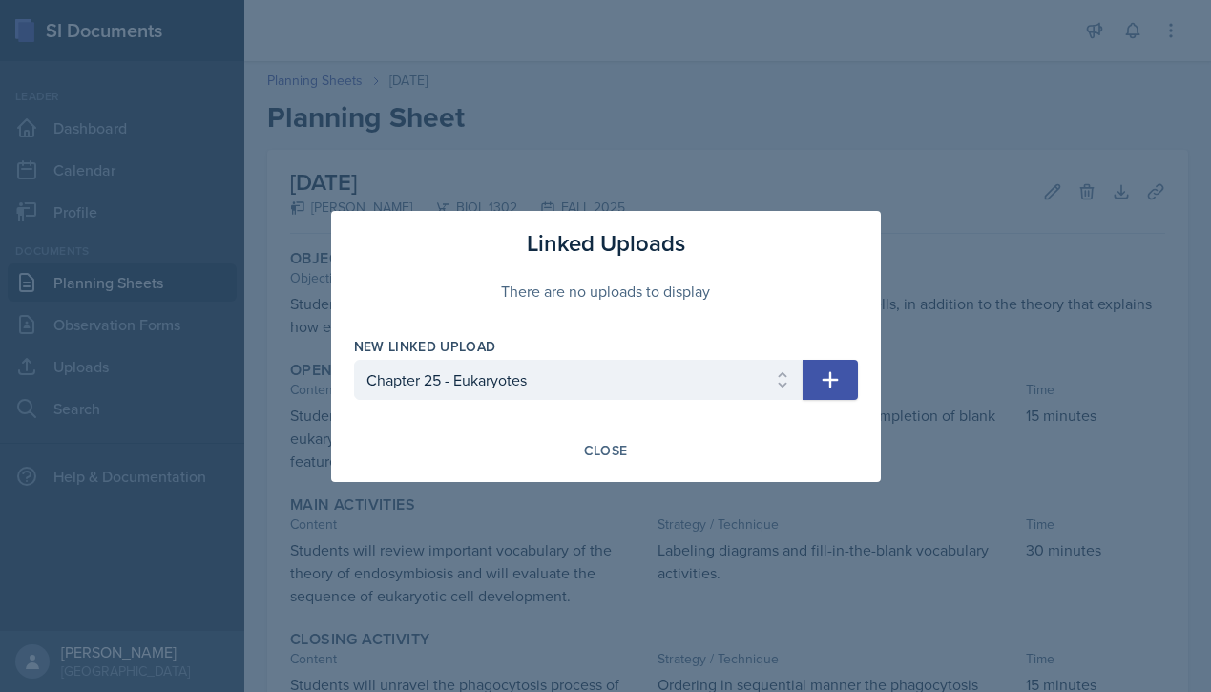
click at [830, 372] on icon "button" at bounding box center [829, 379] width 16 height 16
select select
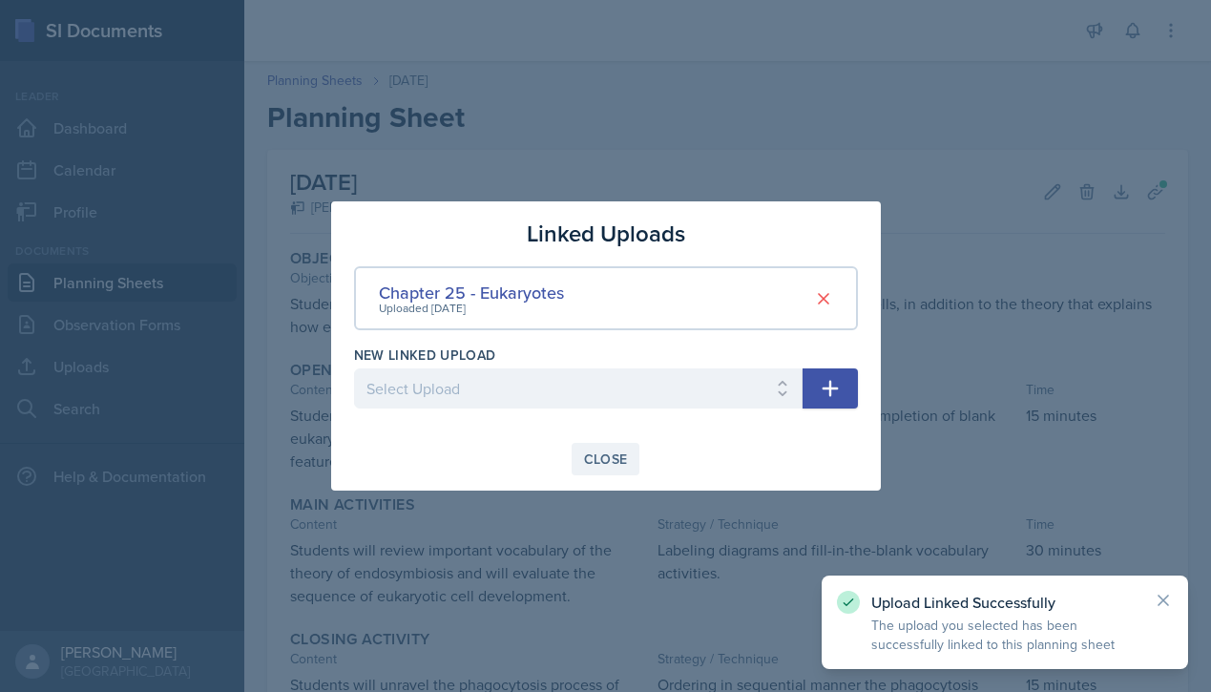
click at [611, 463] on div "Close" at bounding box center [606, 458] width 44 height 15
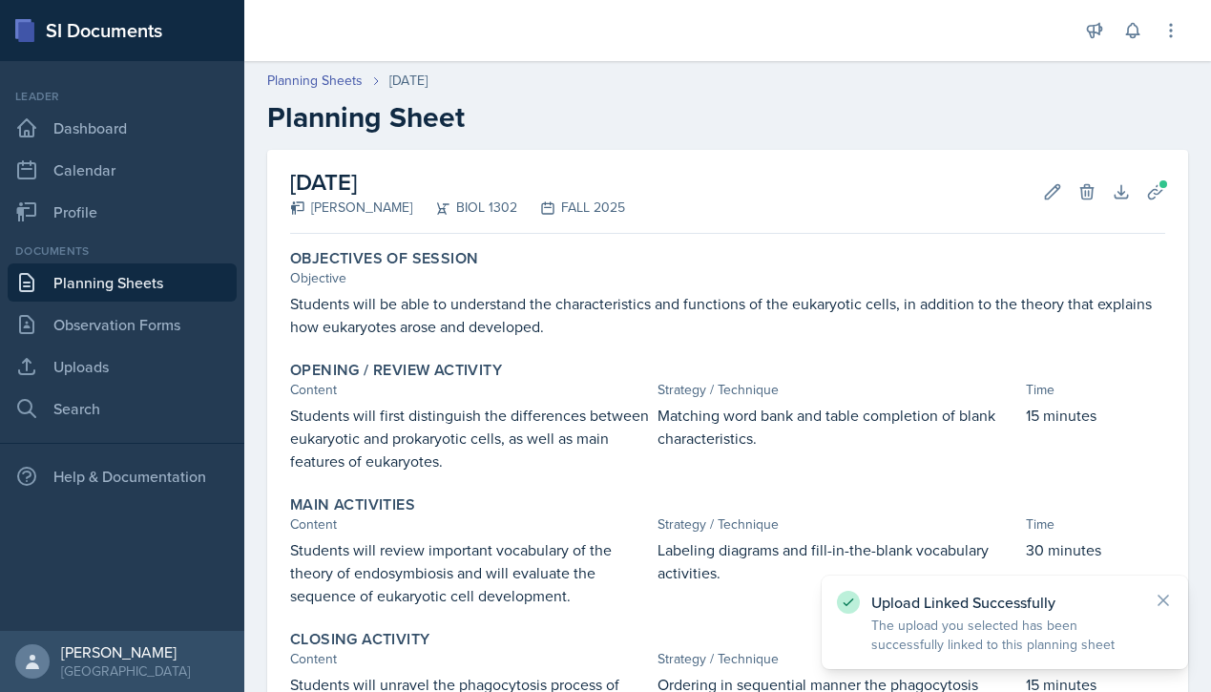
scroll to position [247, 0]
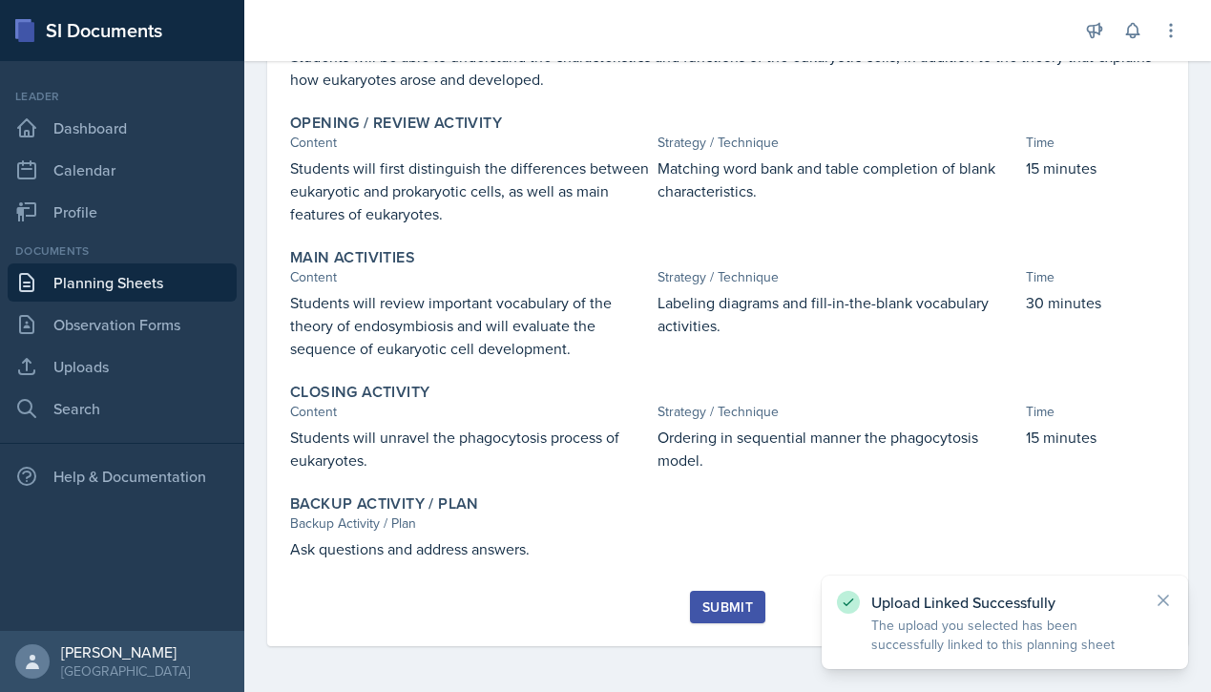
click at [714, 599] on div "Submit" at bounding box center [727, 606] width 51 height 15
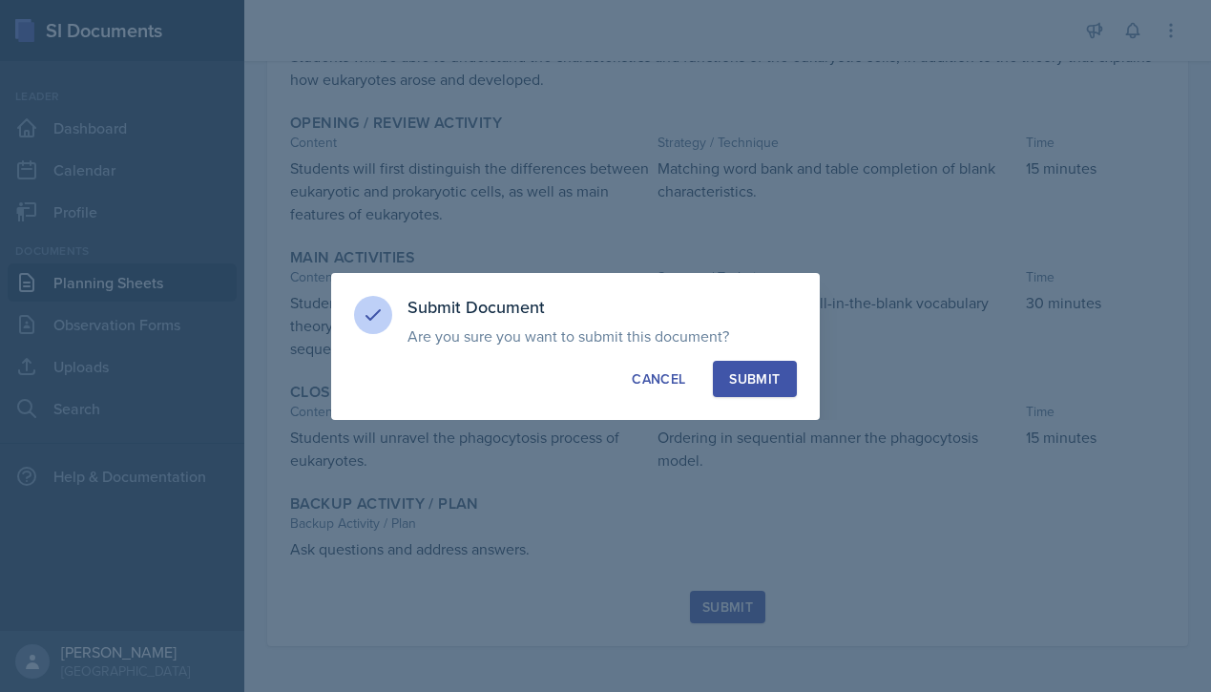
click at [763, 375] on div "Submit" at bounding box center [754, 378] width 51 height 19
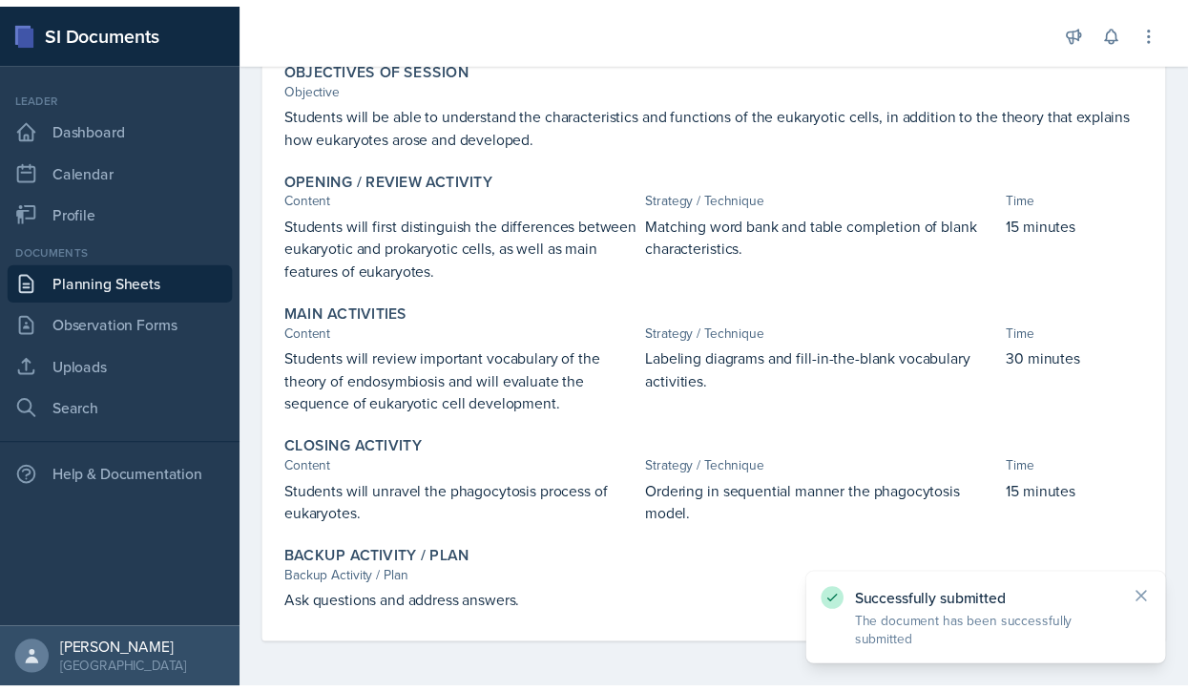
scroll to position [0, 0]
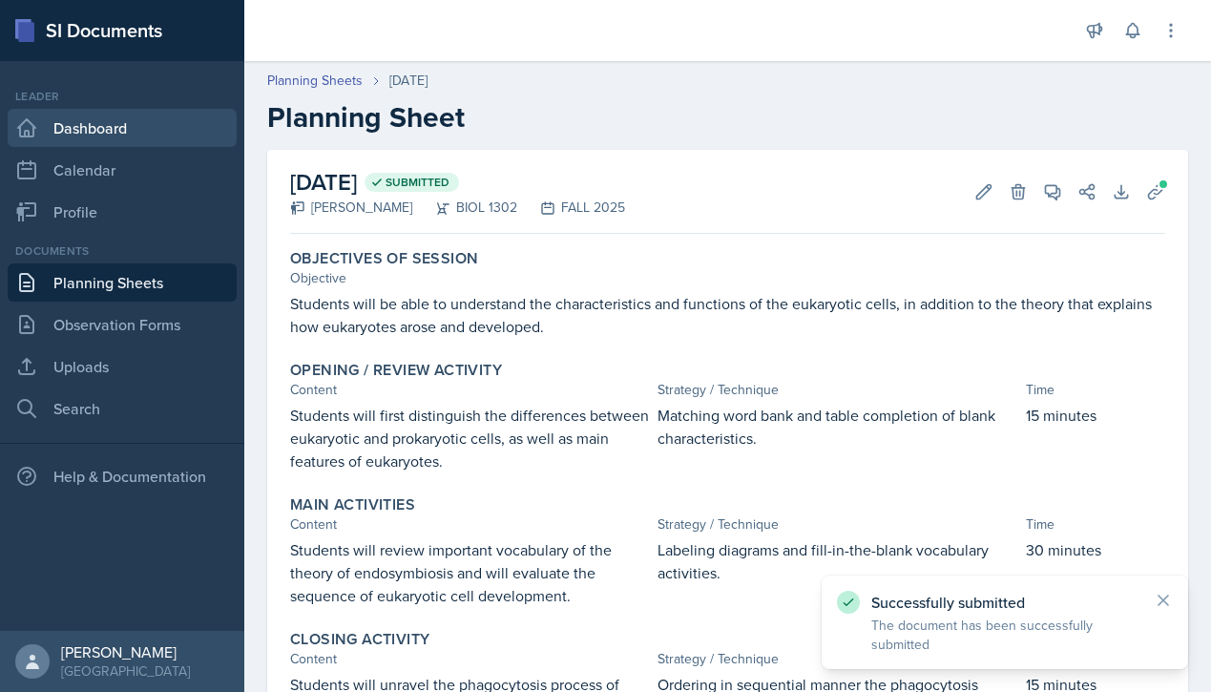
click at [83, 117] on link "Dashboard" at bounding box center [122, 128] width 229 height 38
